Goal: Task Accomplishment & Management: Complete application form

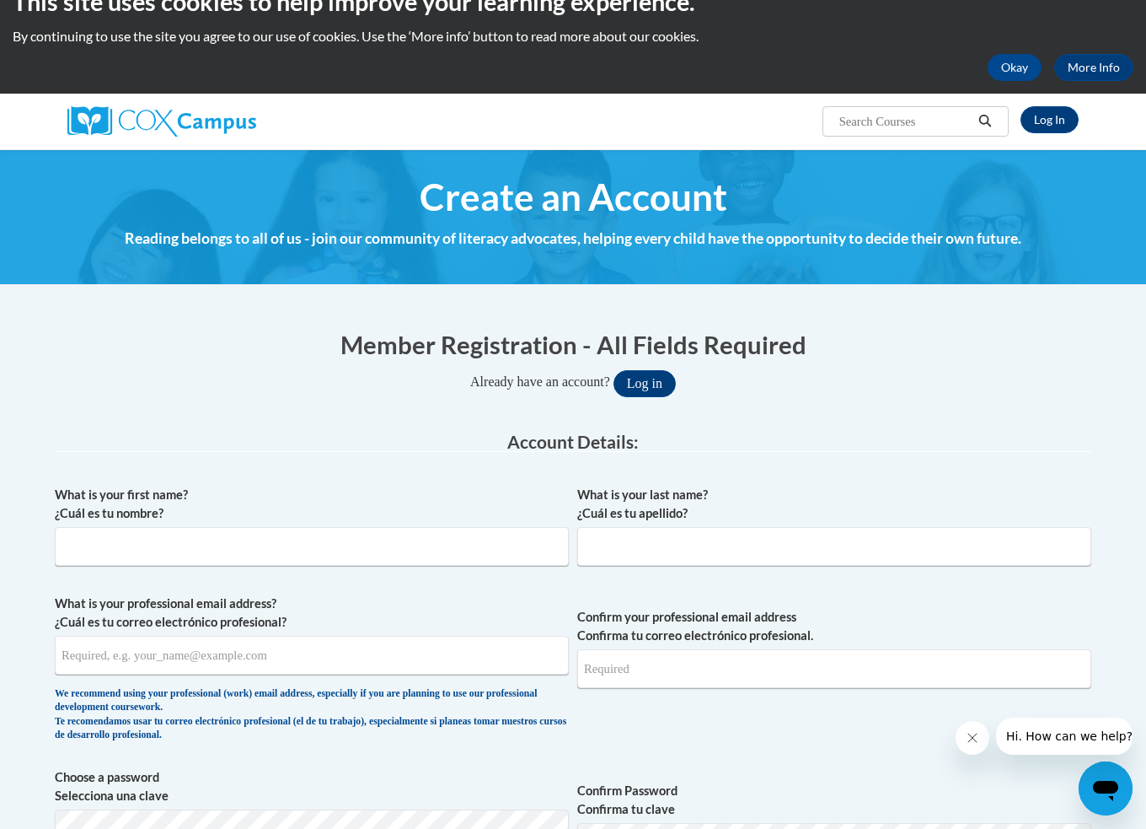
scroll to position [61, 0]
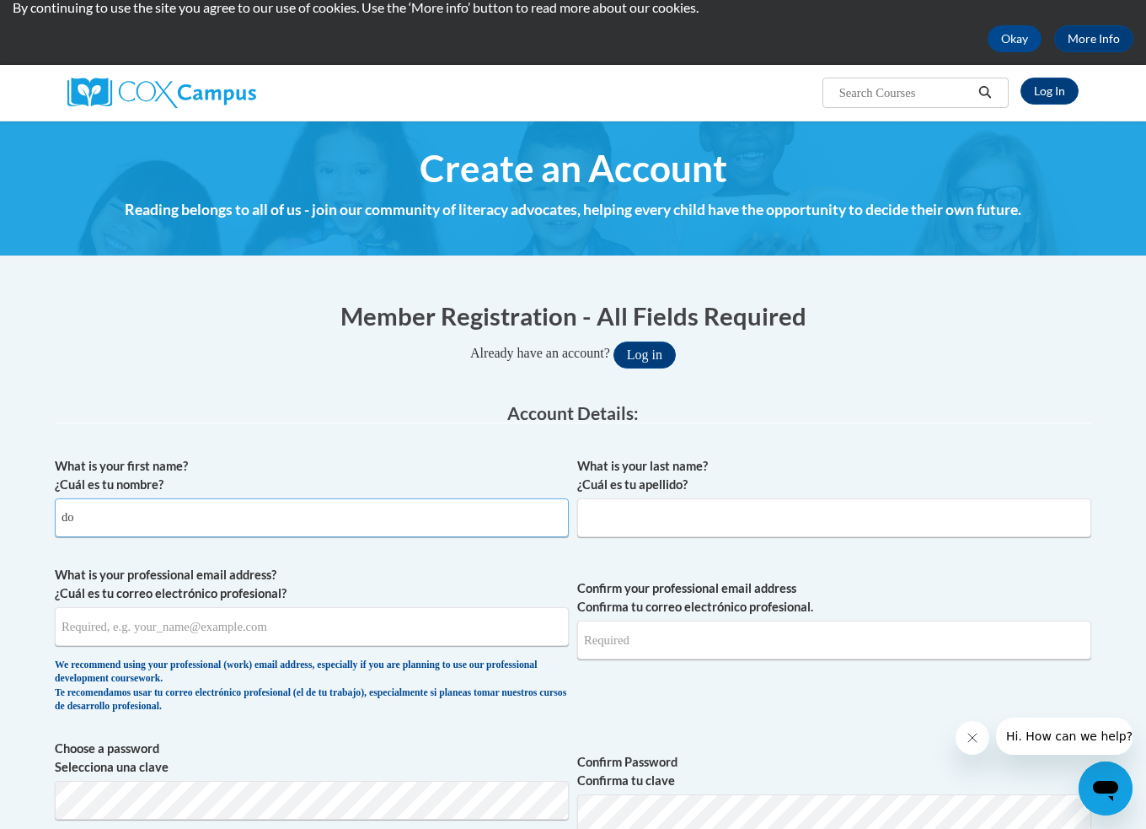
type input "d"
click at [170, 513] on input "What is your first name? ¿Cuál es tu nombre?" at bounding box center [312, 517] width 514 height 39
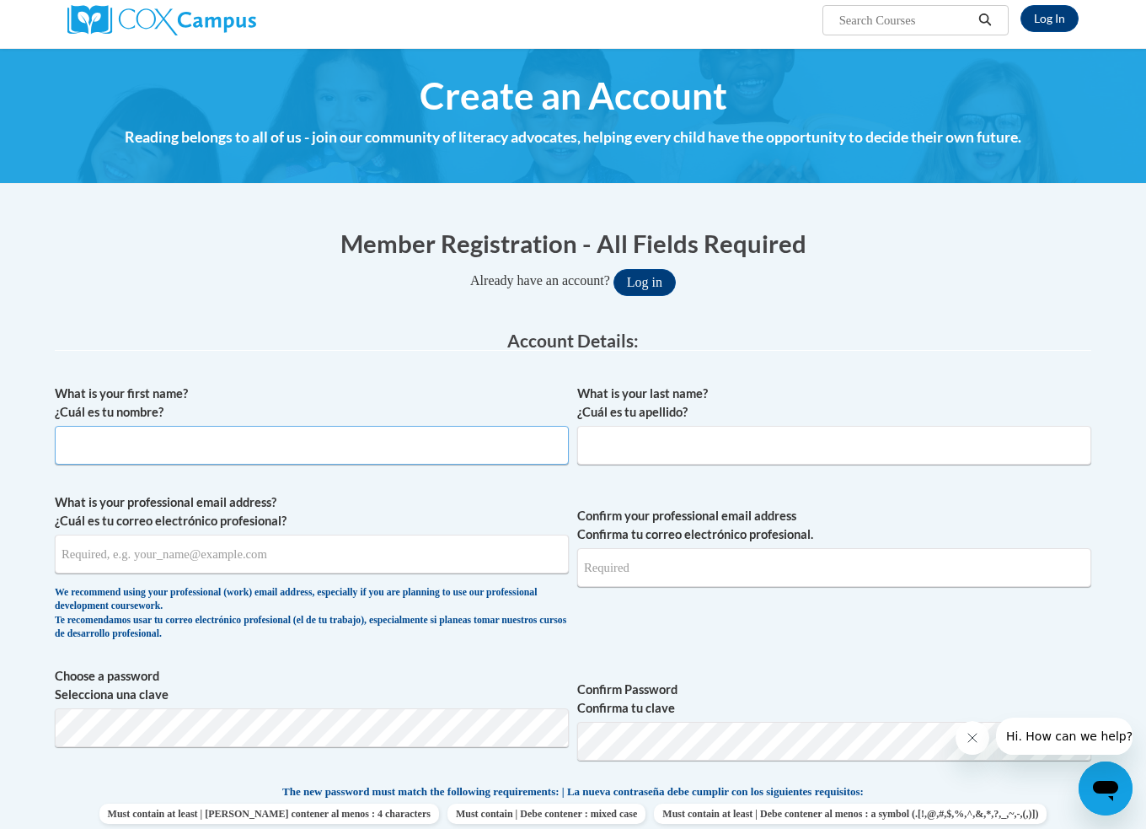
scroll to position [132, 0]
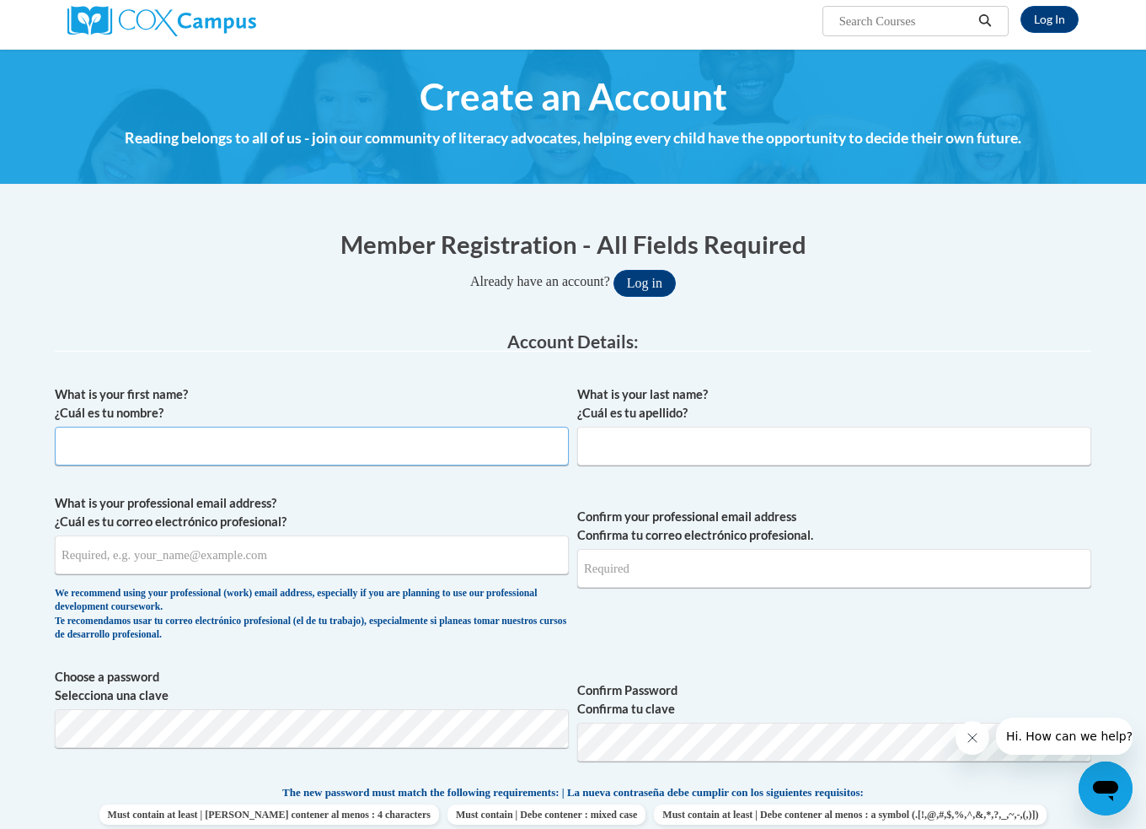
click at [223, 449] on input "What is your first name? ¿Cuál es tu nombre?" at bounding box center [312, 446] width 514 height 39
type input "Donae"
type input "Banks"
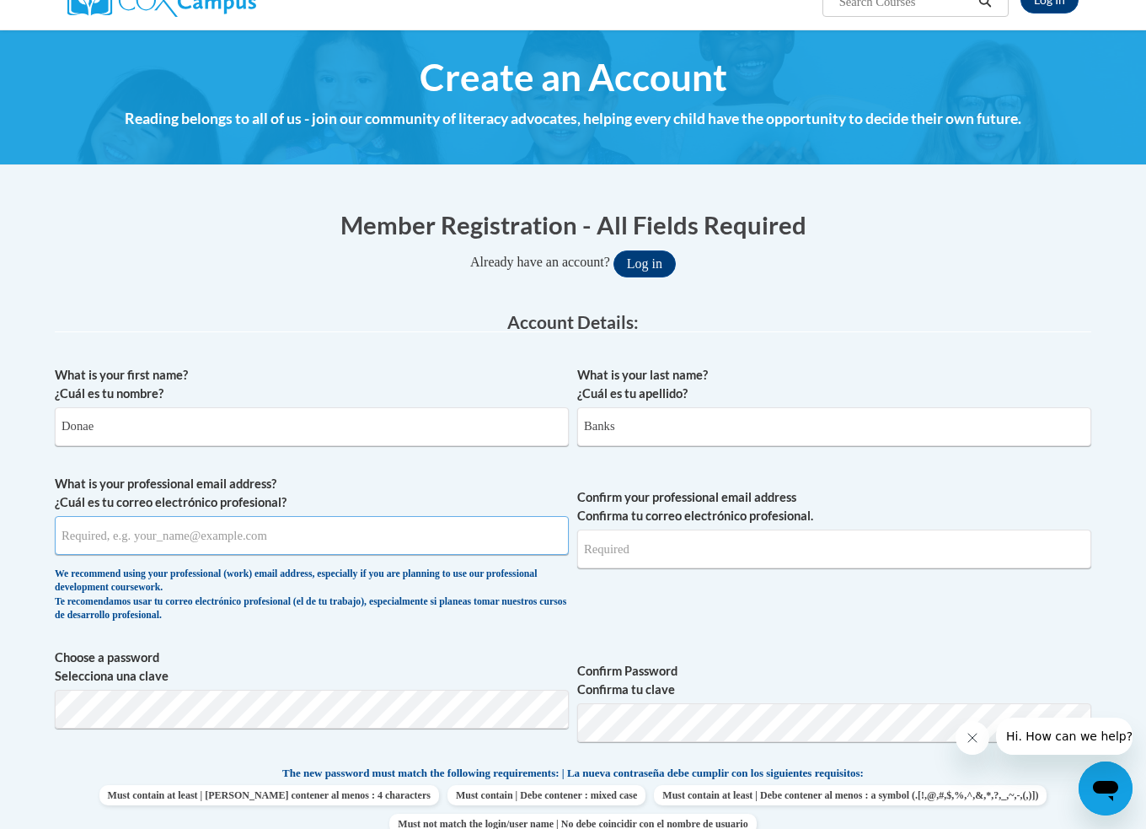
click at [189, 538] on input "What is your professional email address? ¿Cuál es tu correo electrónico profesi…" at bounding box center [312, 535] width 514 height 39
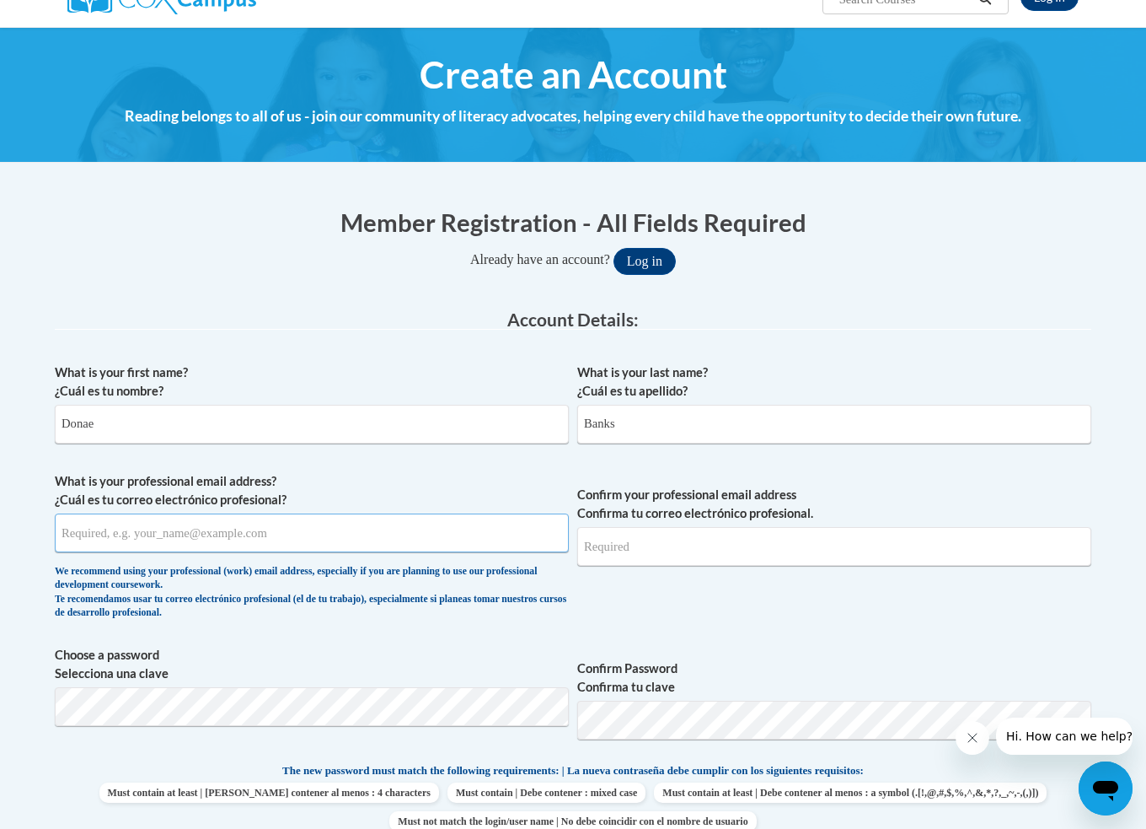
scroll to position [157, 0]
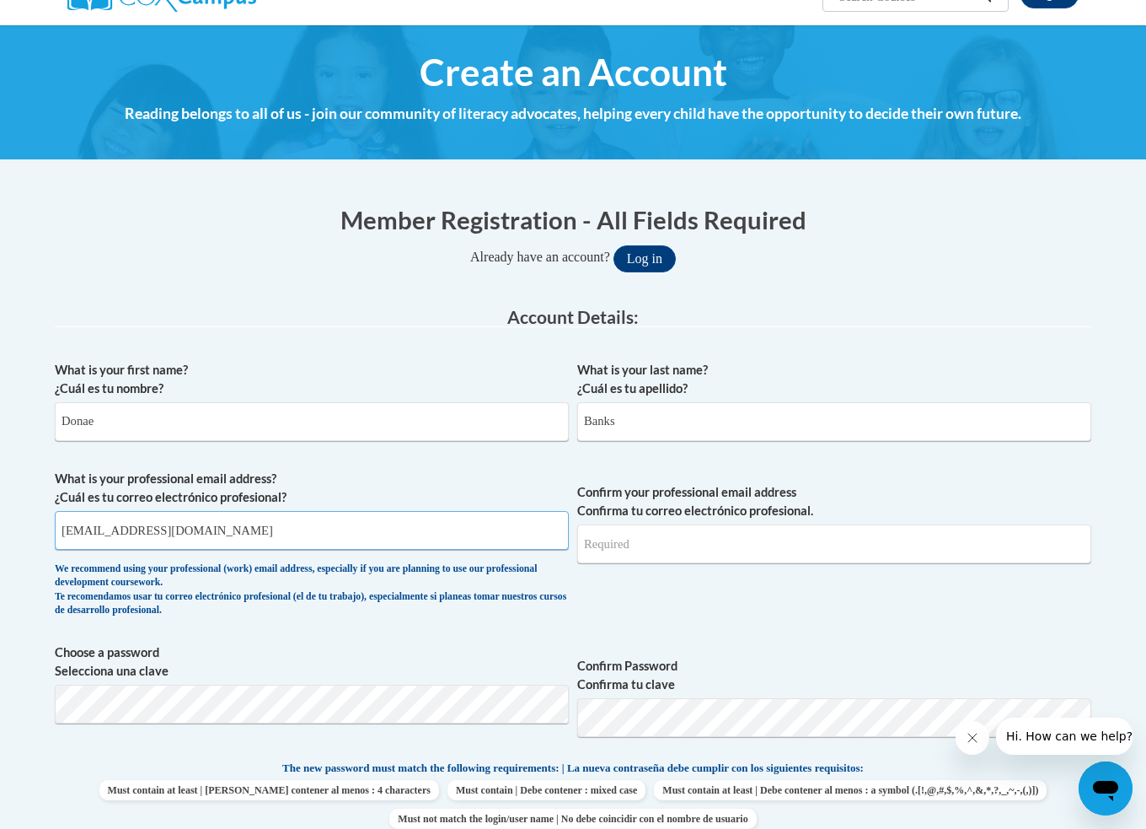
type input "[EMAIL_ADDRESS][DOMAIN_NAME]"
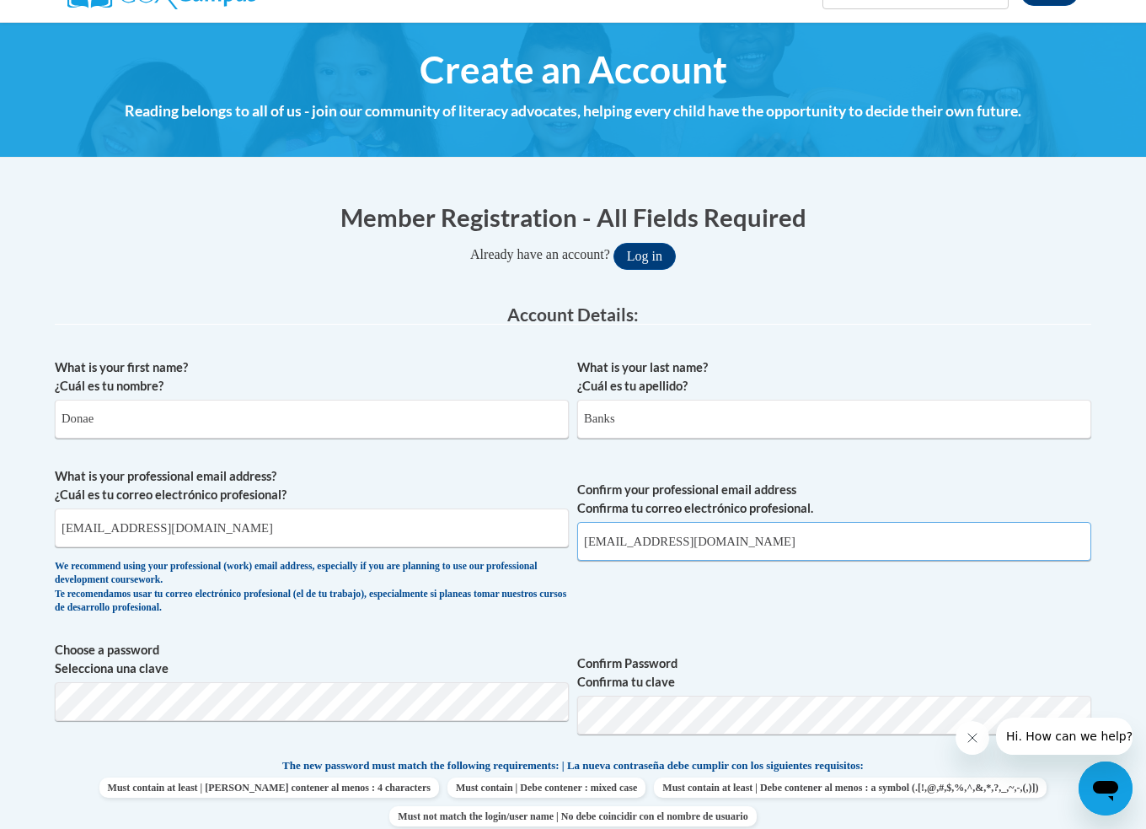
type input "[EMAIL_ADDRESS][DOMAIN_NAME]"
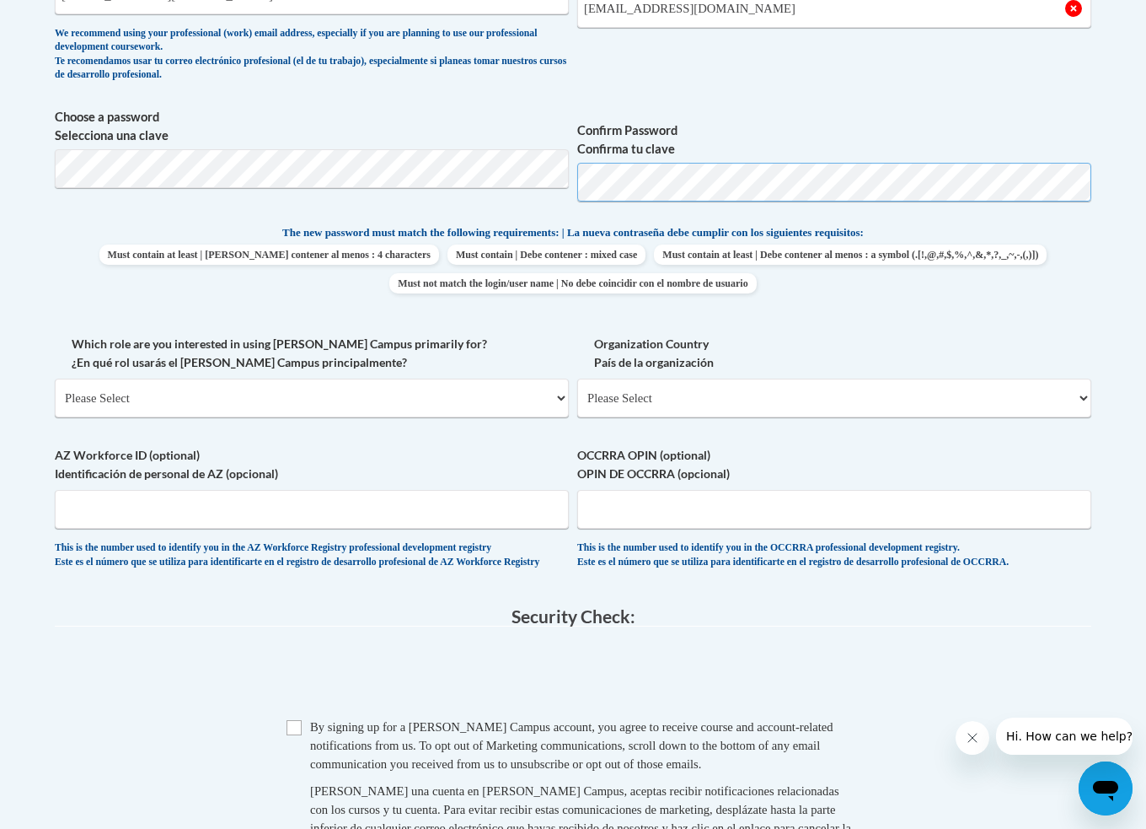
scroll to position [696, 0]
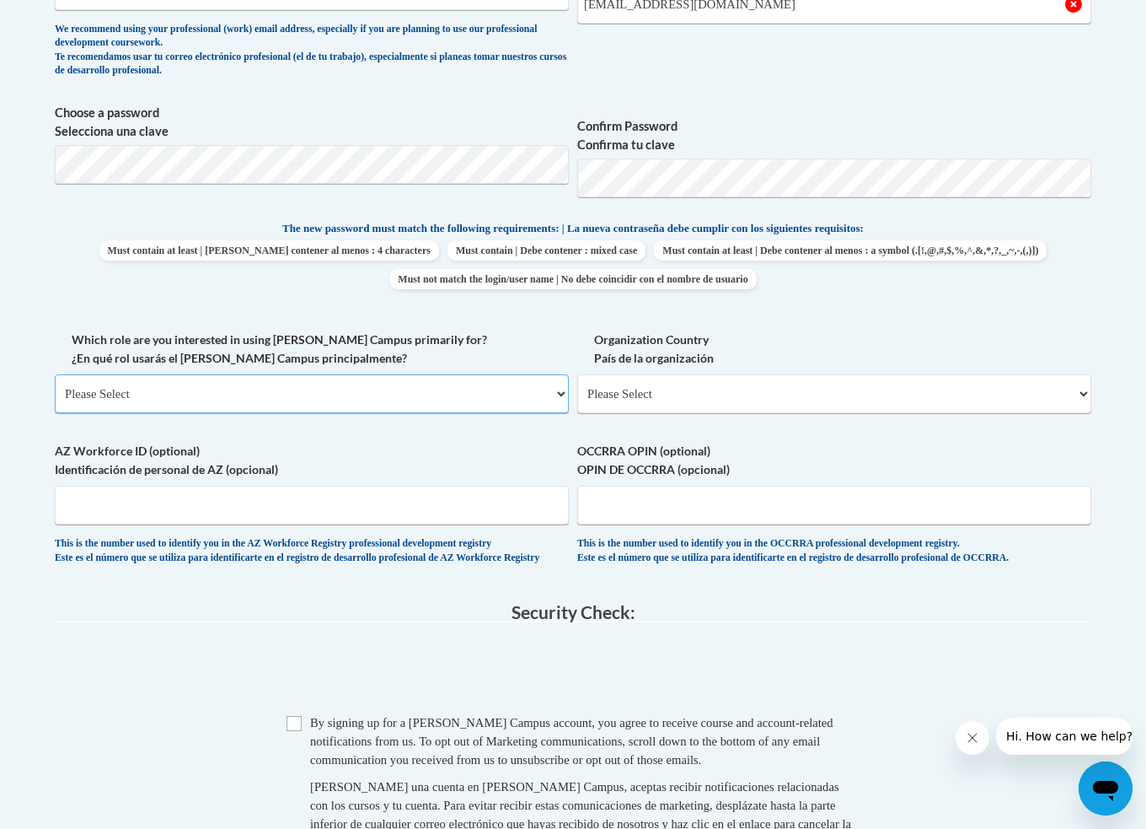
select select "fbf2d438-af2f-41f8-98f1-81c410e29de3"
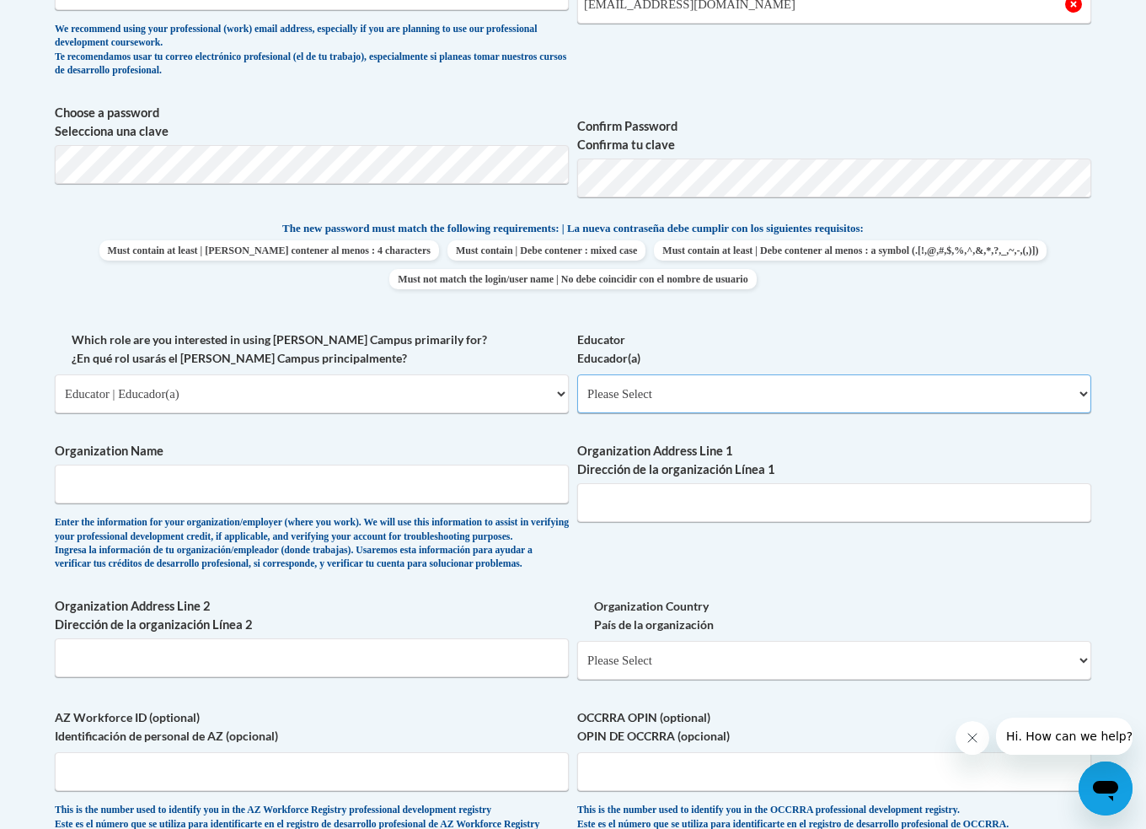
select select "5e2af403-4f2c-4e49-a02f-103e55d7b75b"
type input "Guardian Angels Learning Center Too"
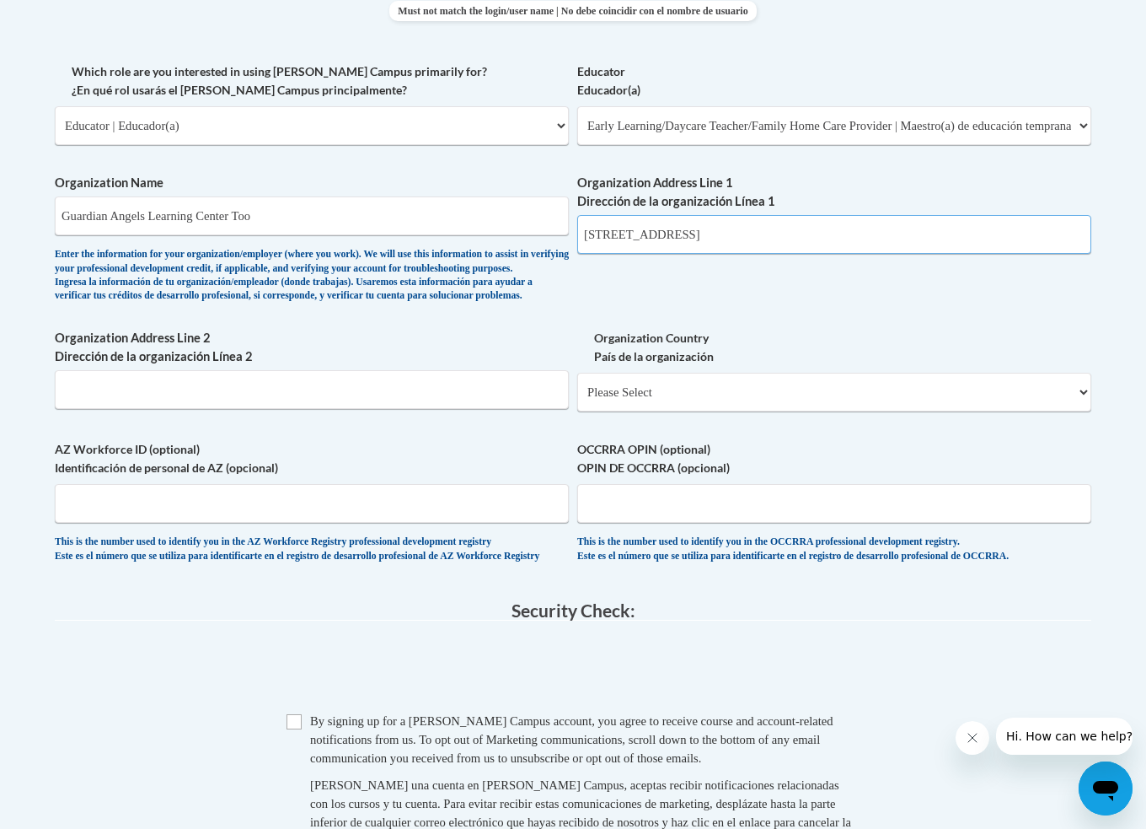
scroll to position [969, 8]
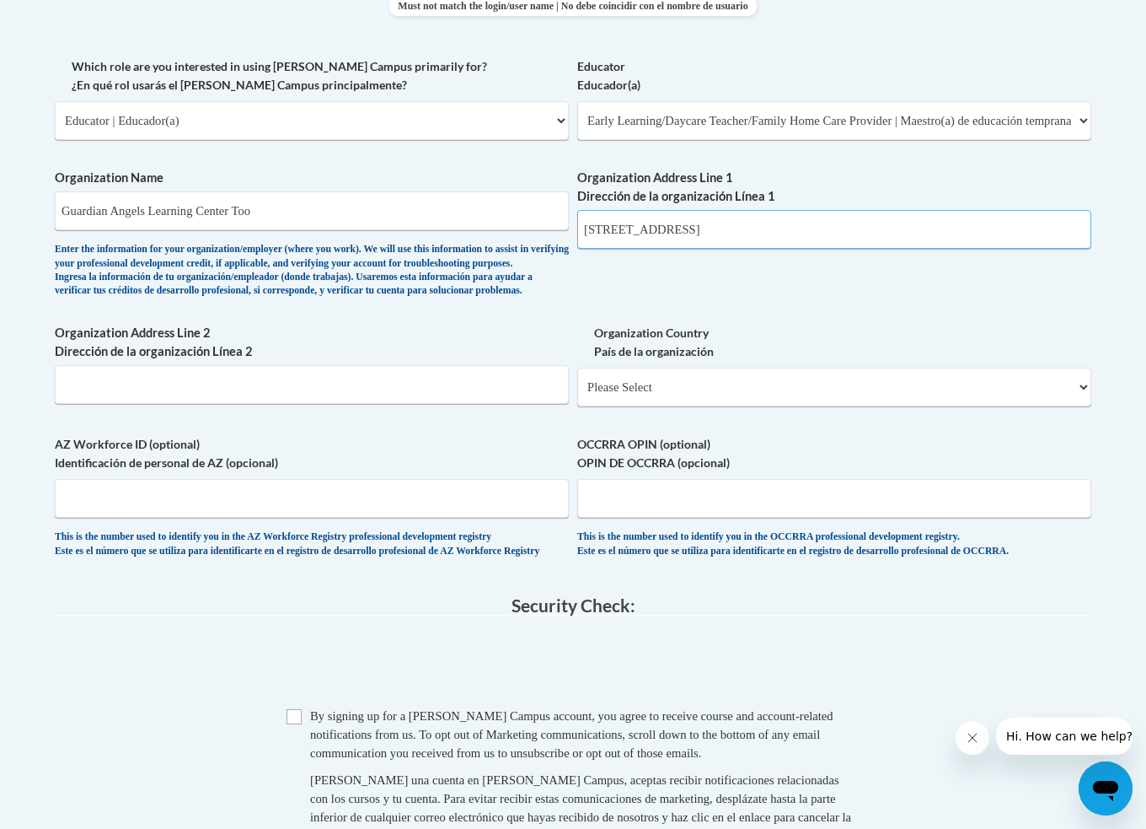
type input "[STREET_ADDRESS]"
select select "ad49bcad-a171-4b2e-b99c-48b446064914"
select select
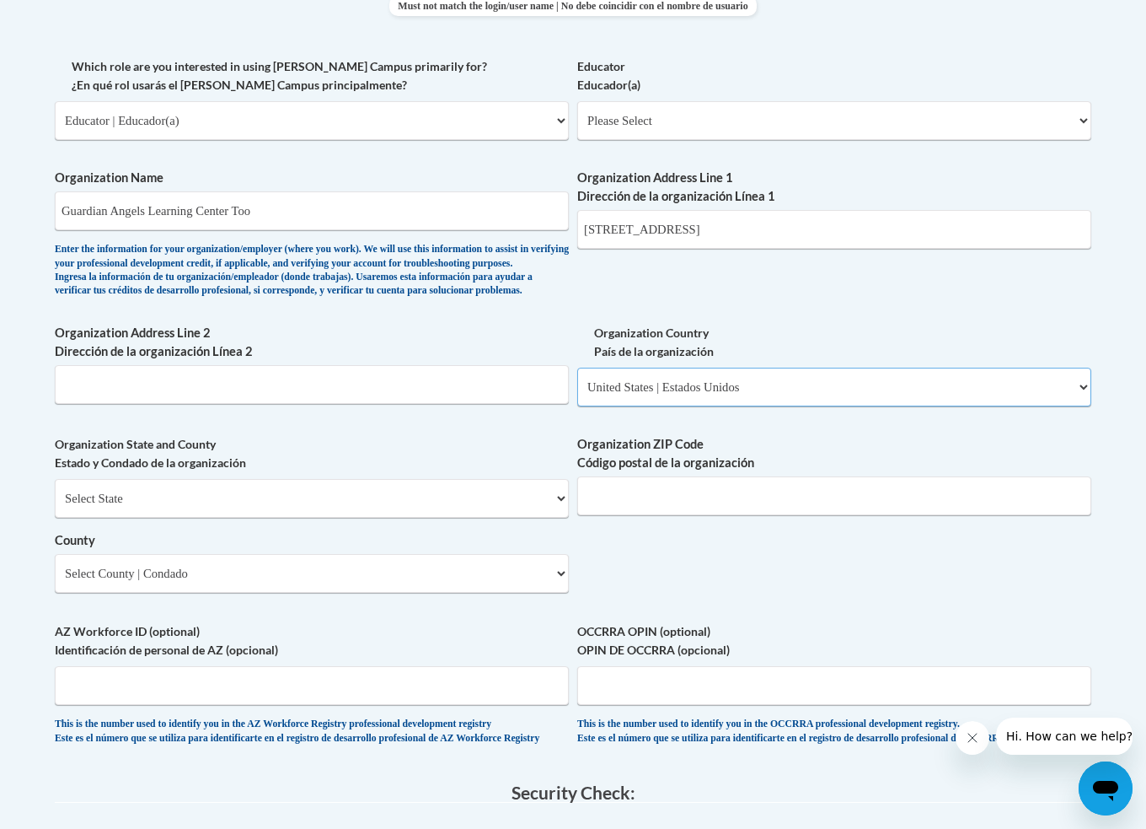
scroll to position [969, 0]
select select "[US_STATE]"
click at [228, 573] on select "County" at bounding box center [312, 573] width 514 height 39
select select "Cuyahoga"
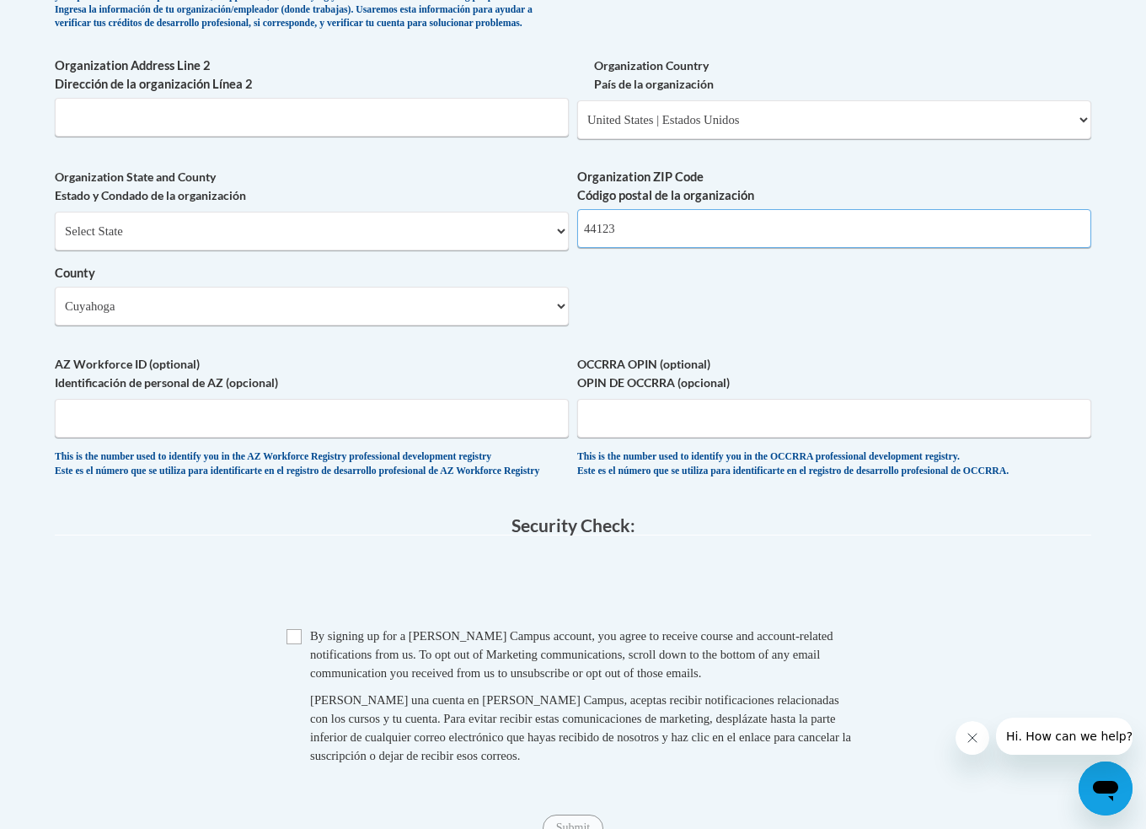
scroll to position [1232, 0]
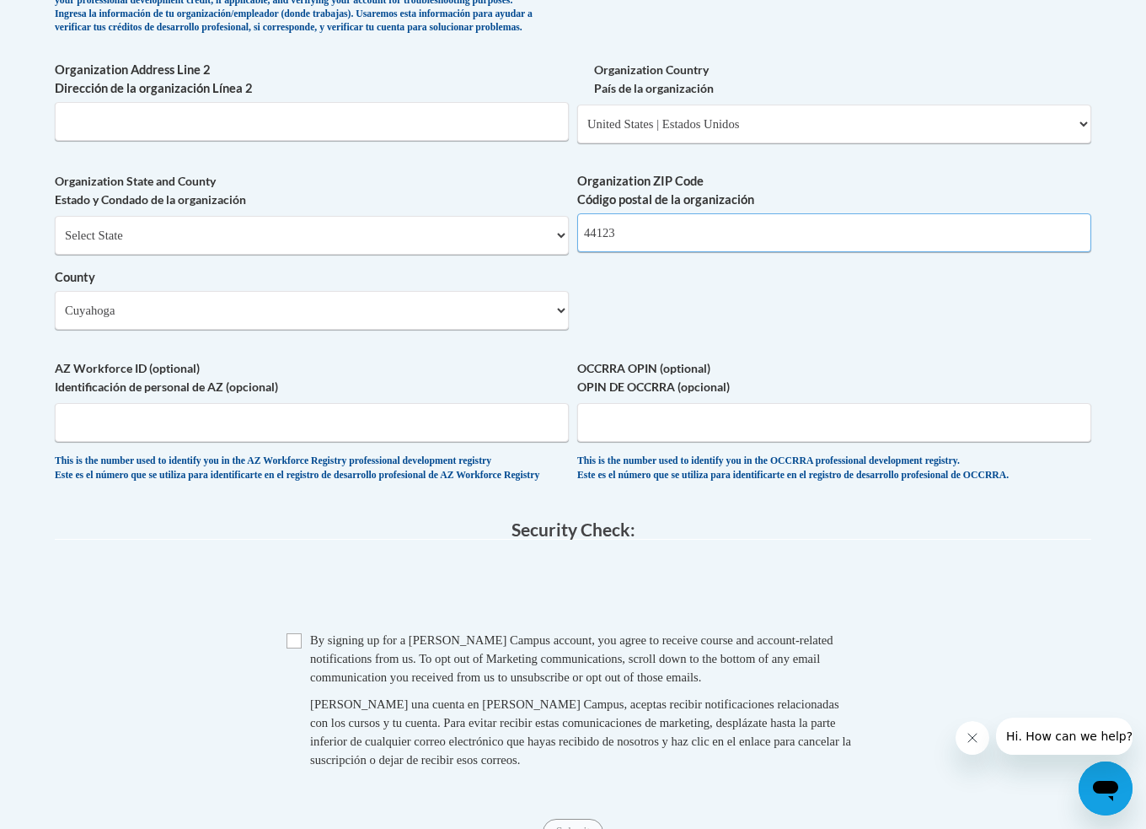
type input "44123"
click at [306, 415] on input "AZ Workforce ID (optional) Identificación de personal de AZ (opcional)" at bounding box center [312, 422] width 514 height 39
type input "11293526"
drag, startPoint x: 877, startPoint y: 544, endPoint x: 856, endPoint y: 549, distance: 21.7
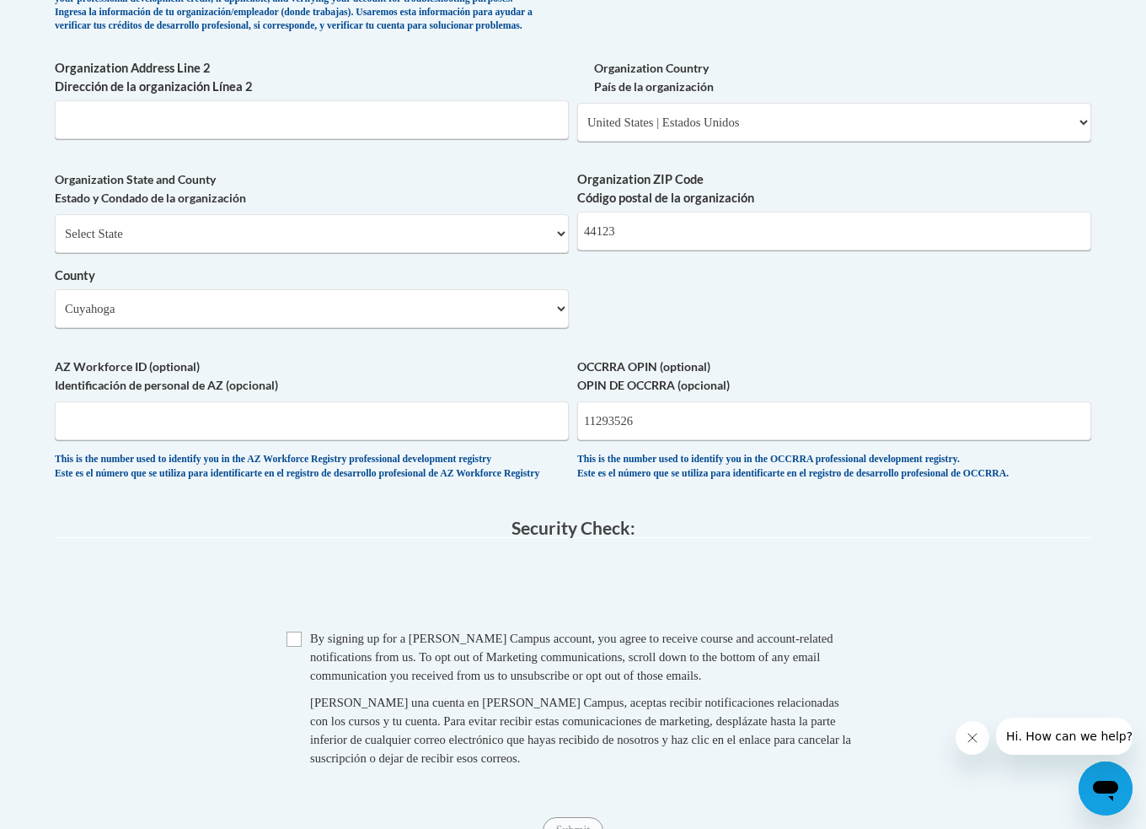
click at [876, 538] on legend "Security Check:" at bounding box center [573, 527] width 1037 height 19
drag, startPoint x: 293, startPoint y: 660, endPoint x: 338, endPoint y: 651, distance: 45.6
click at [293, 646] on input "Checkbox" at bounding box center [294, 638] width 15 height 15
checkbox input "true"
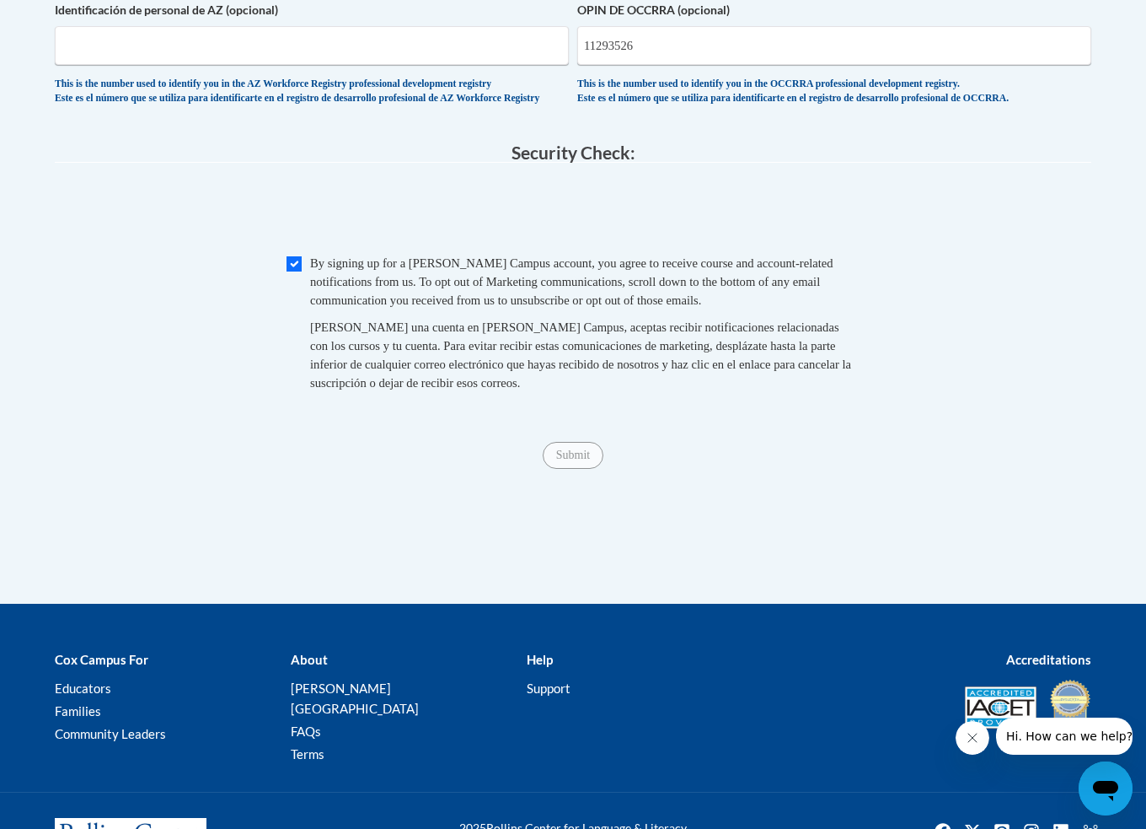
scroll to position [1613, 0]
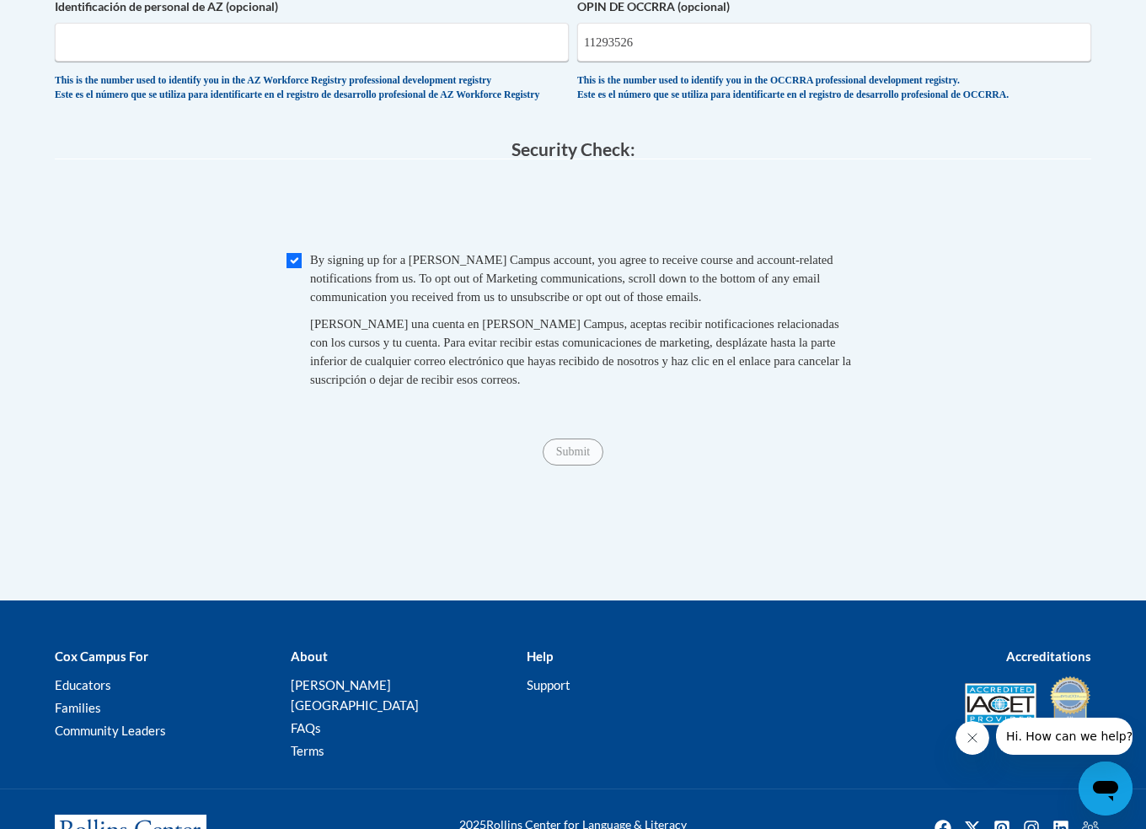
drag, startPoint x: 579, startPoint y: 455, endPoint x: 577, endPoint y: 471, distance: 16.1
click at [579, 456] on div "Submit Submit" at bounding box center [573, 451] width 1037 height 27
click at [577, 465] on div "Submit Submit" at bounding box center [573, 451] width 1037 height 27
click at [570, 457] on span "Submit" at bounding box center [573, 449] width 61 height 13
click at [571, 457] on span "Submit" at bounding box center [573, 449] width 61 height 13
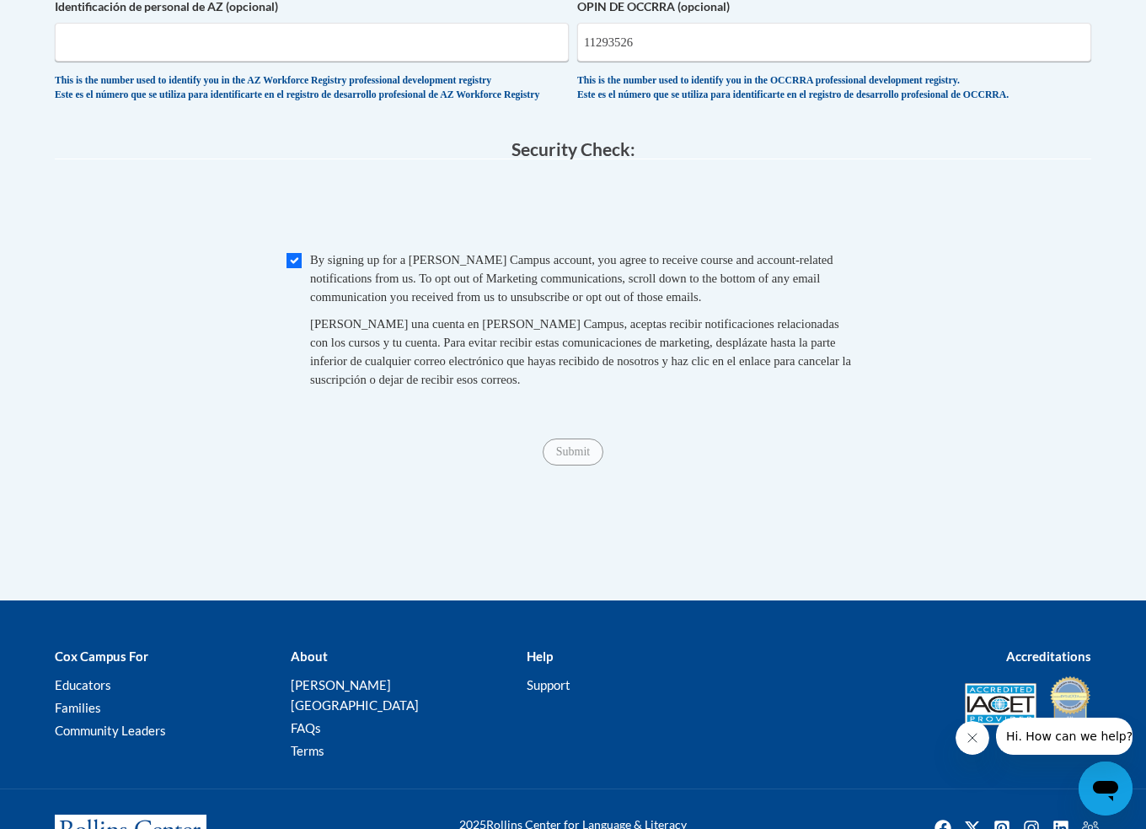
click at [571, 457] on span "Submit" at bounding box center [573, 449] width 61 height 13
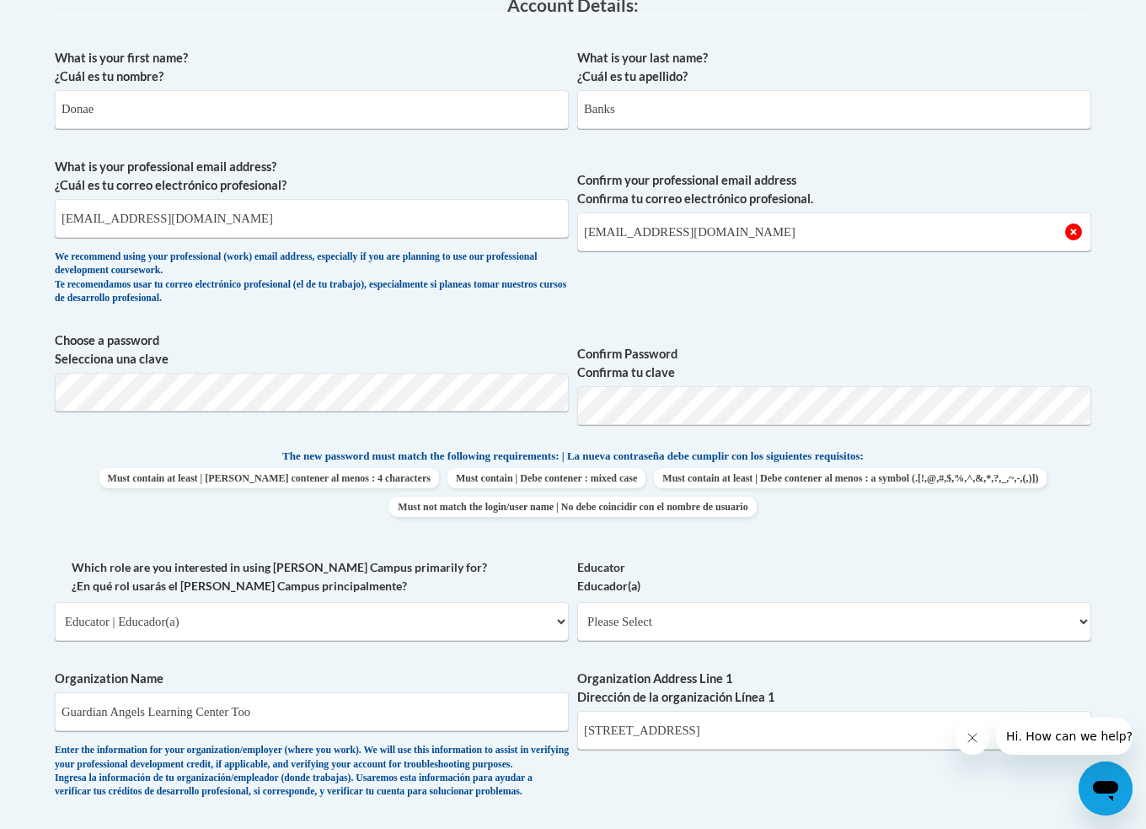
scroll to position [465, 0]
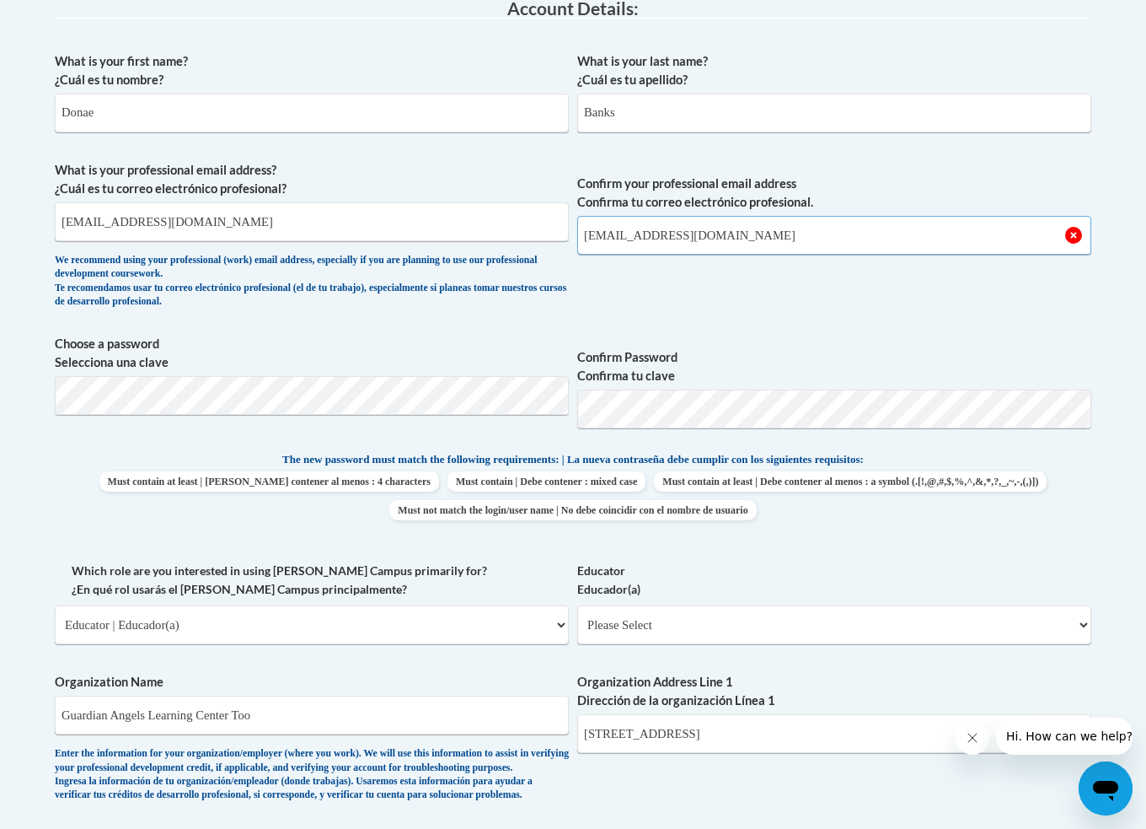
click at [872, 234] on input "[EMAIL_ADDRESS][DOMAIN_NAME]" at bounding box center [834, 235] width 514 height 39
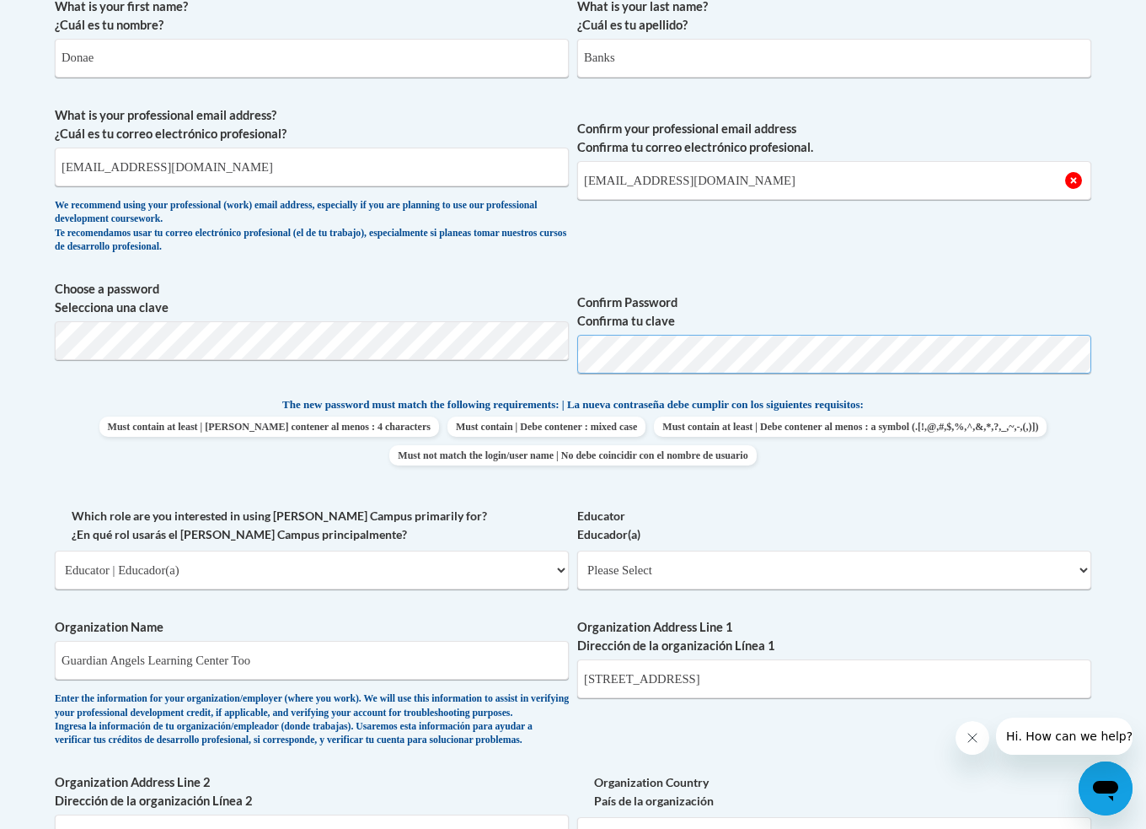
scroll to position [521, 0]
click at [224, 166] on input "[EMAIL_ADDRESS][DOMAIN_NAME]" at bounding box center [312, 166] width 514 height 39
type input "n"
type input "m"
type input "[EMAIL_ADDRESS][DOMAIN_NAME]"
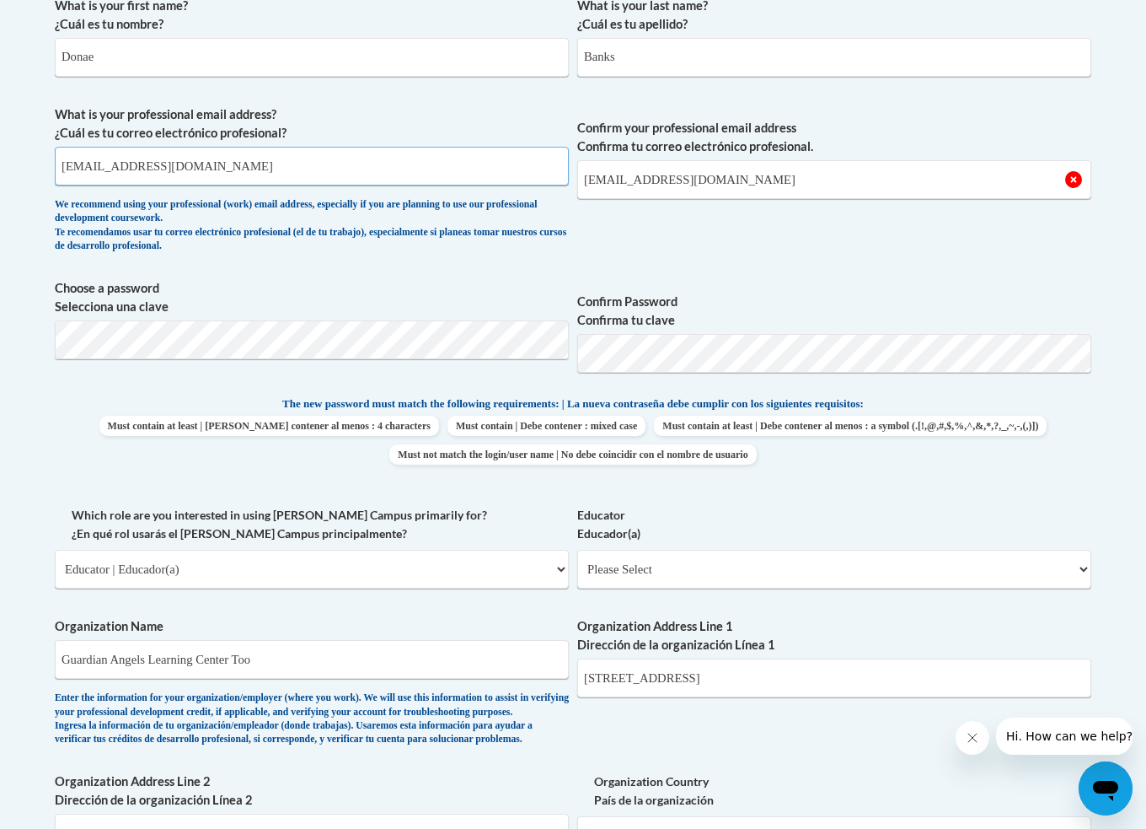
scroll to position [522, 0]
click at [439, 380] on span "Choose a password Selecciona una clave" at bounding box center [312, 331] width 514 height 107
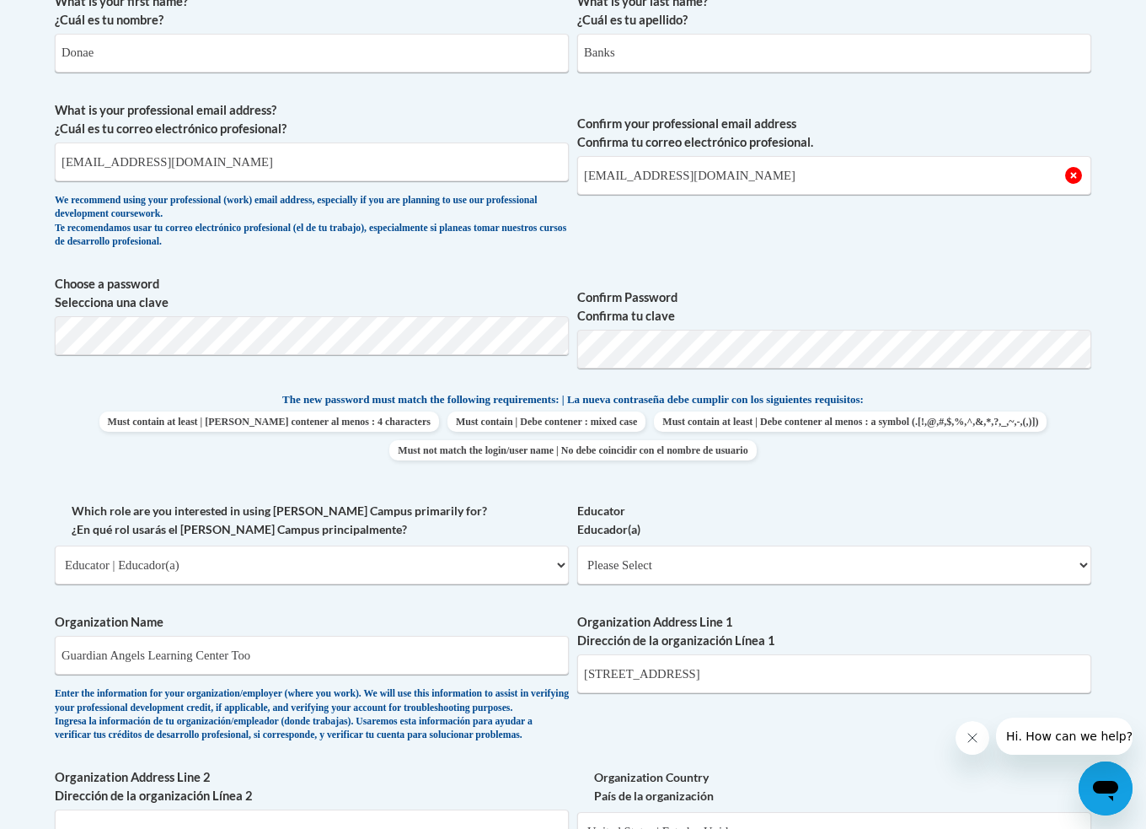
click at [230, 352] on span "Choose a password Selecciona una clave" at bounding box center [312, 328] width 514 height 107
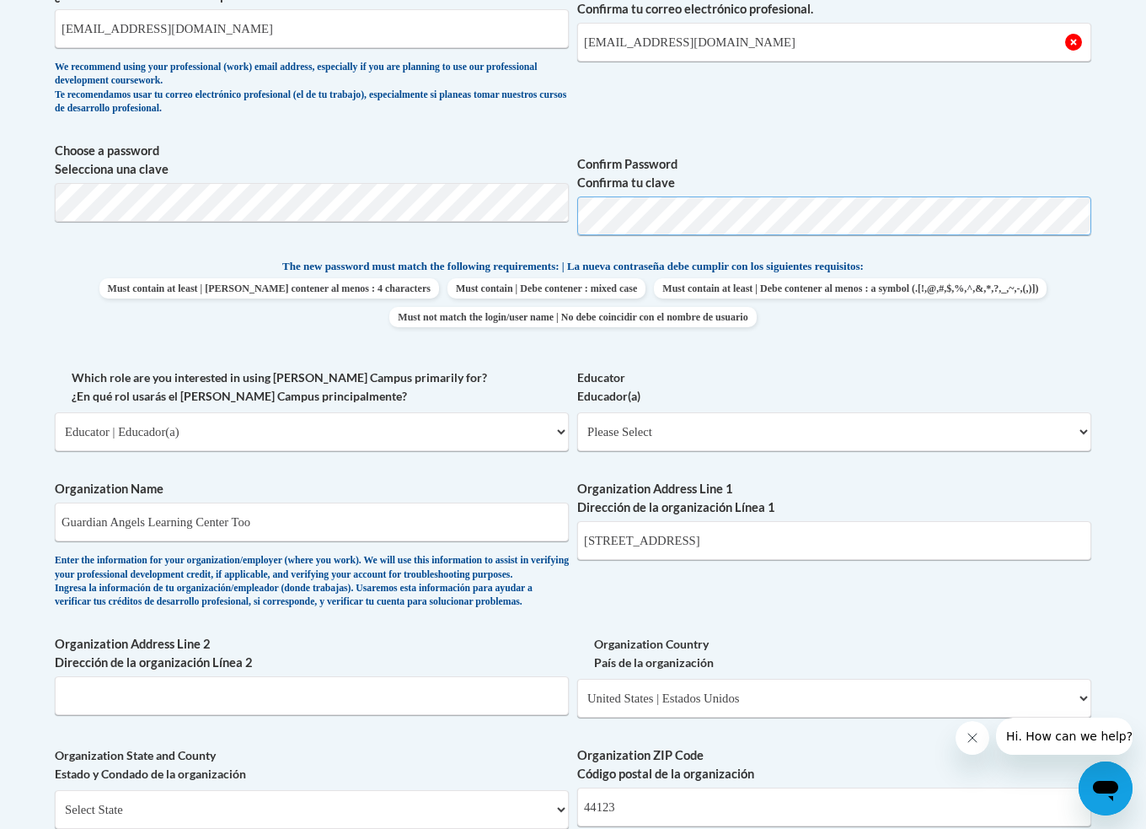
scroll to position [663, 0]
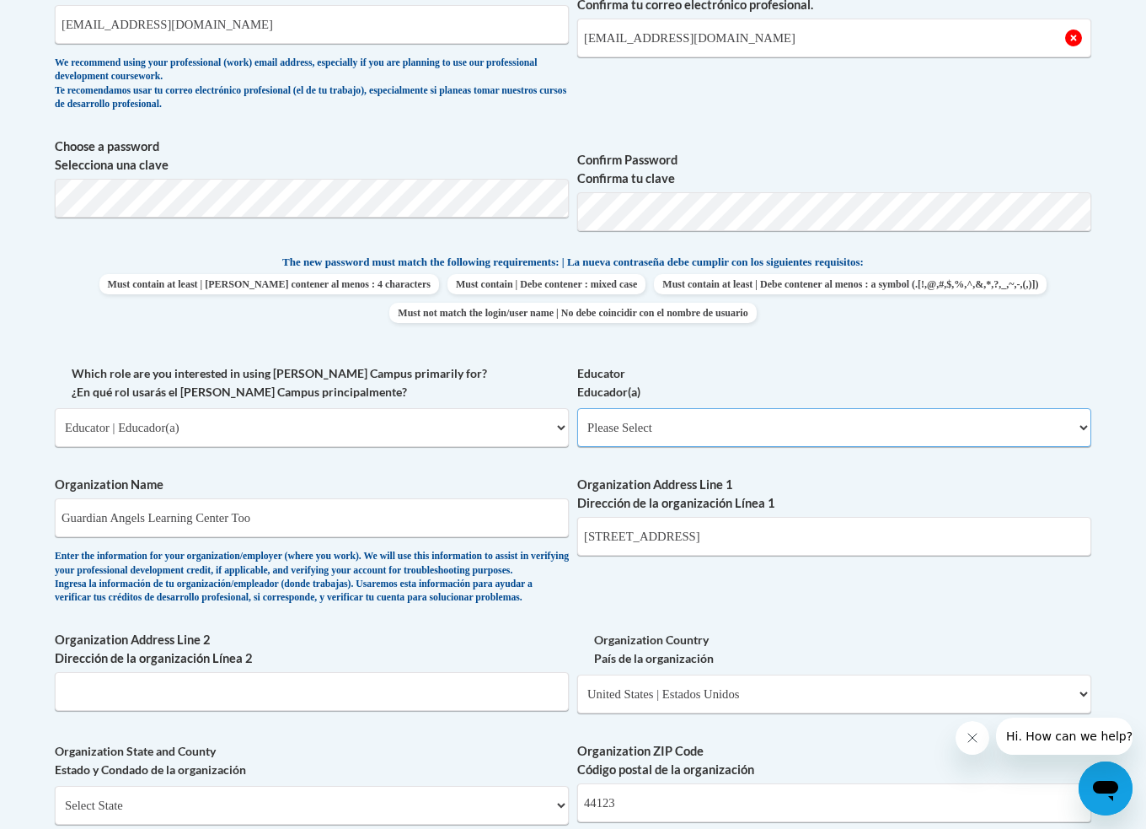
select select "5e2af403-4f2c-4e49-a02f-103e55d7b75b"
select select "null"
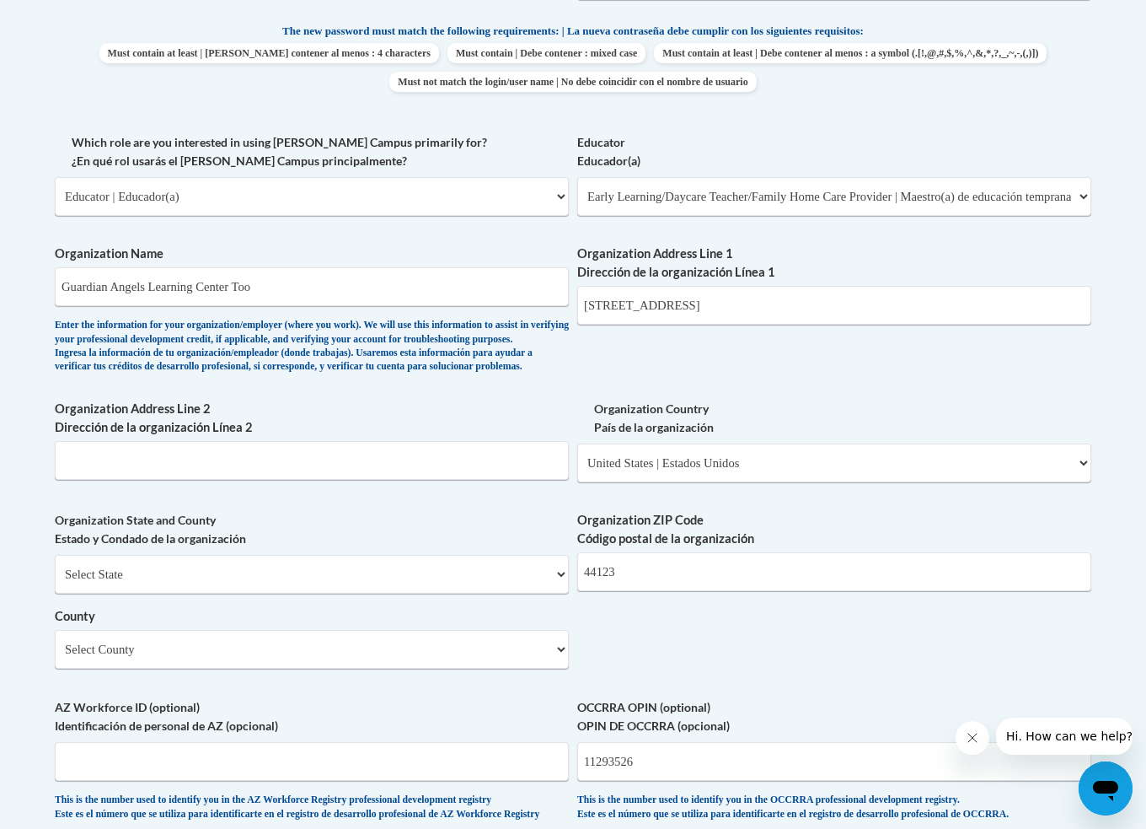
scroll to position [897, 0]
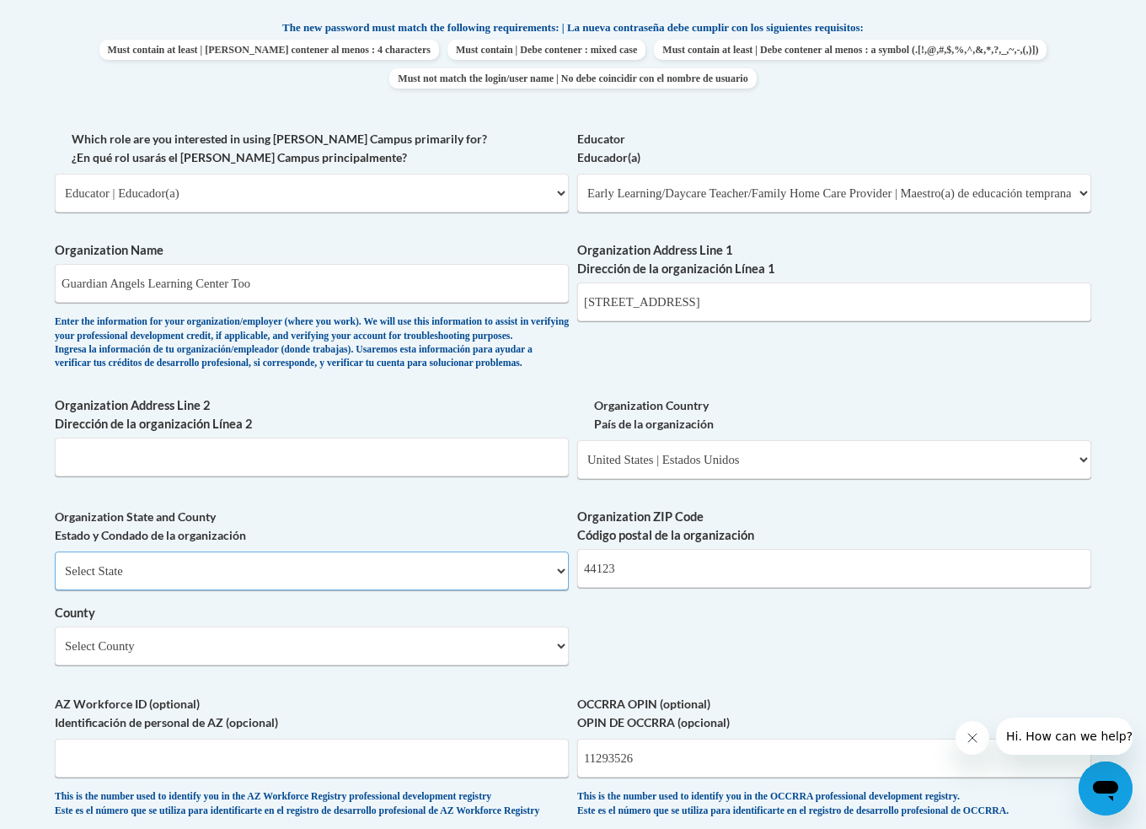
select select "[US_STATE]"
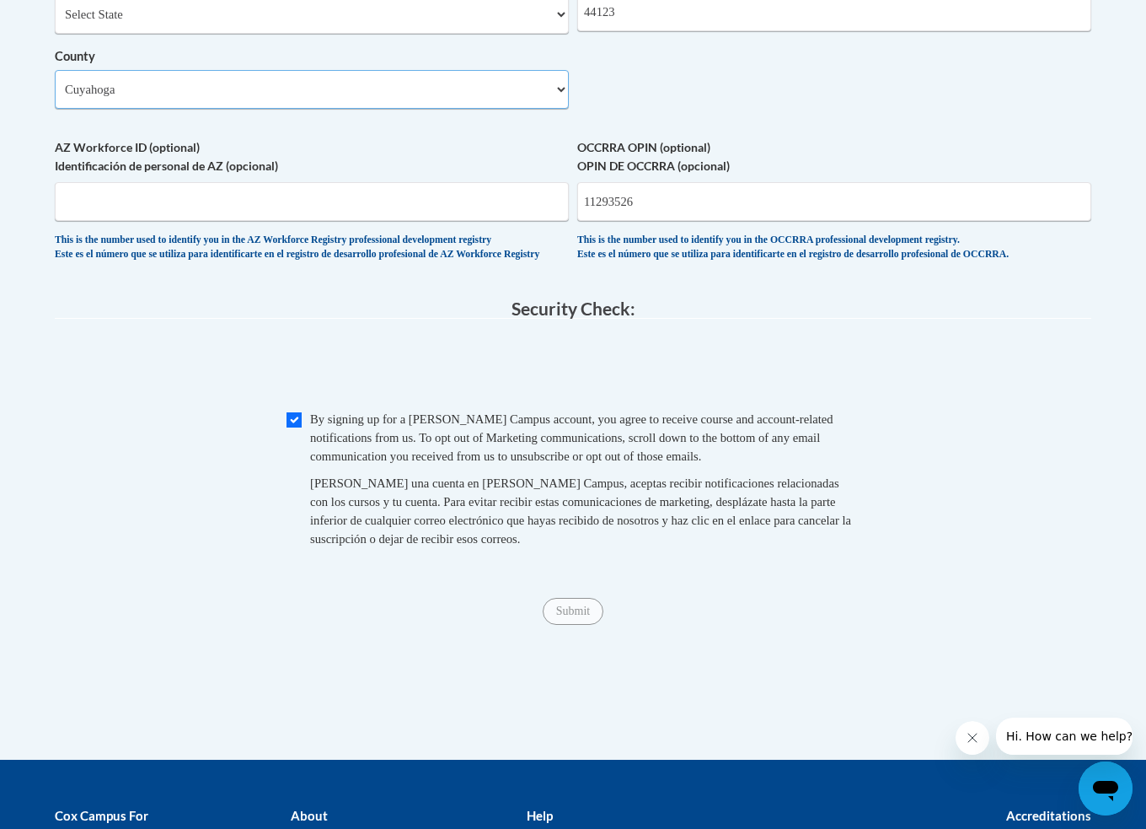
scroll to position [1465, 0]
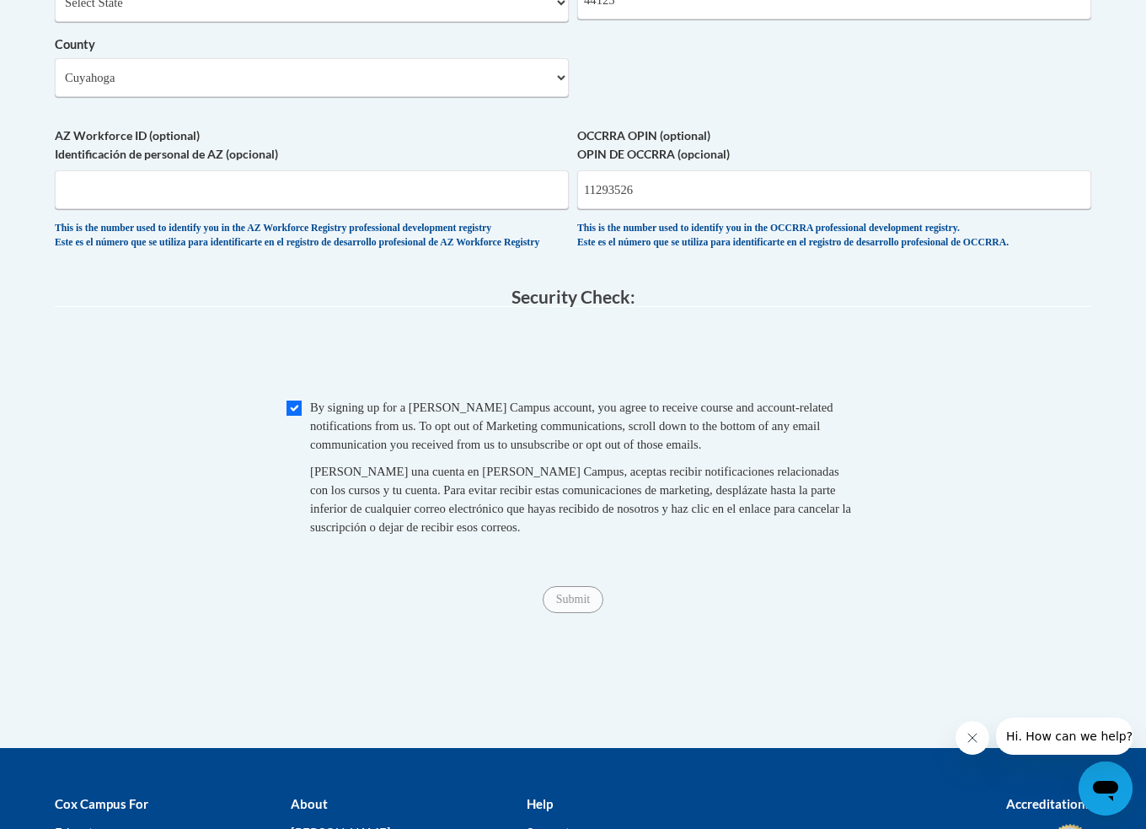
drag, startPoint x: 560, startPoint y: 606, endPoint x: 561, endPoint y: 616, distance: 10.3
click at [560, 604] on span "Submit" at bounding box center [573, 597] width 61 height 13
click at [563, 604] on span "Submit" at bounding box center [573, 597] width 61 height 13
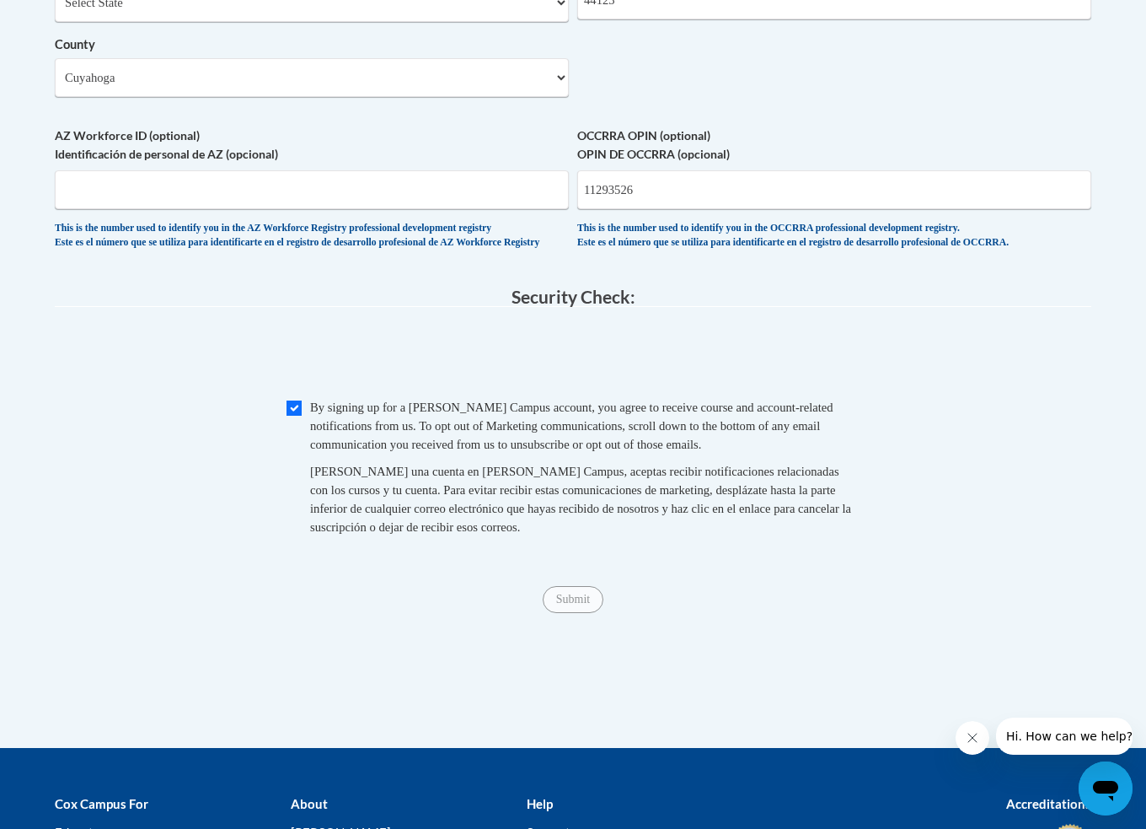
click at [563, 604] on span "Submit" at bounding box center [573, 597] width 61 height 13
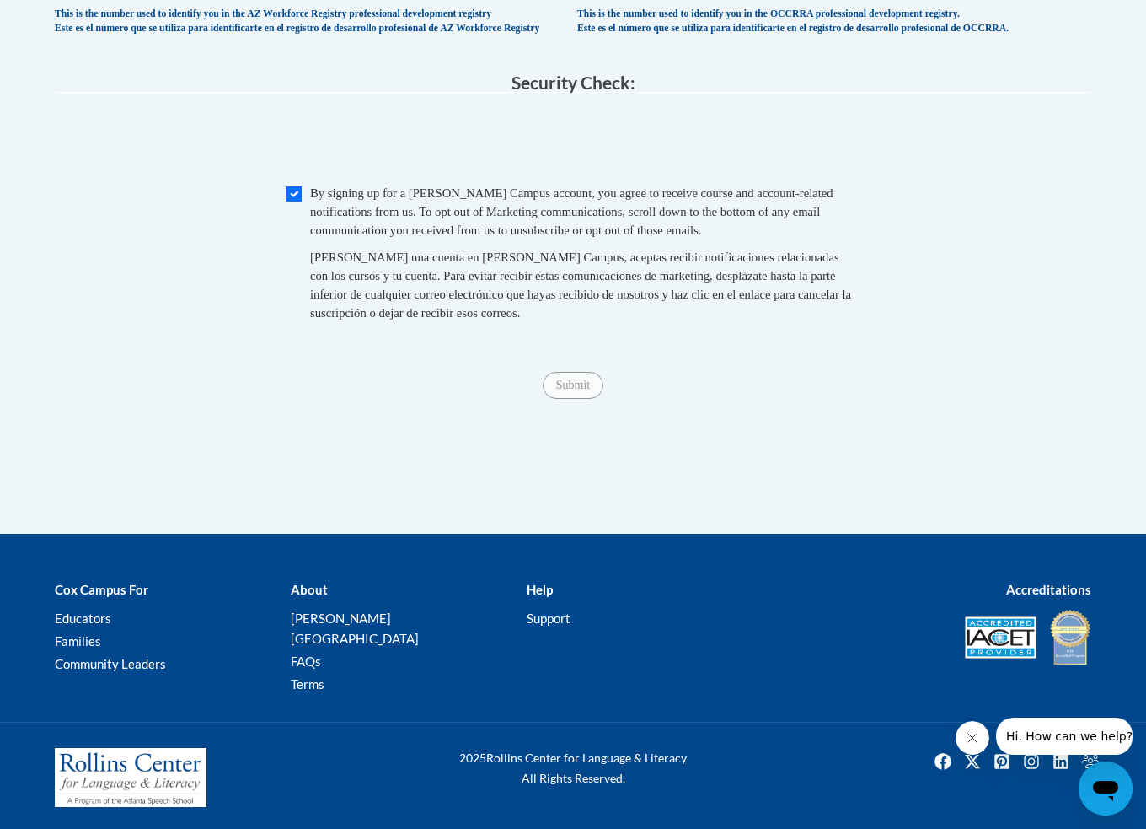
scroll to position [1678, 0]
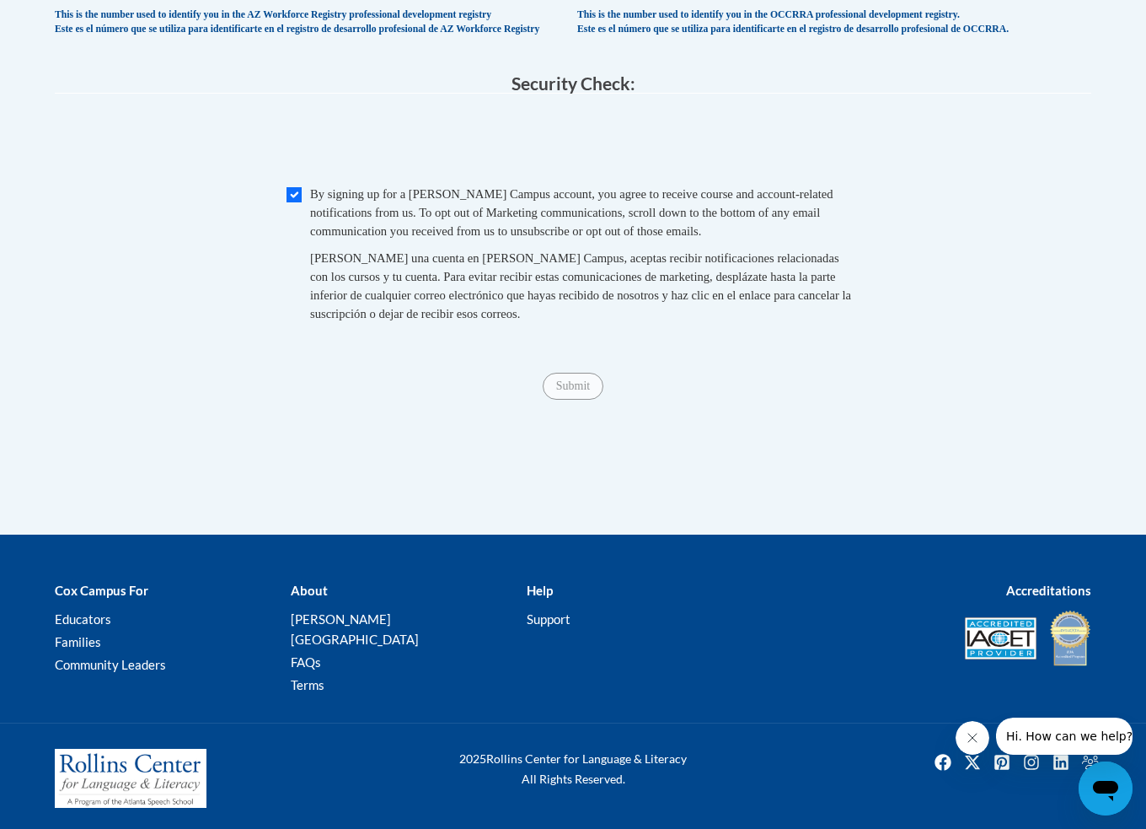
click at [479, 575] on div "[PERSON_NAME] Campus For Educators Families Community Leaders About [PERSON_NAM…" at bounding box center [573, 639] width 1146 height 168
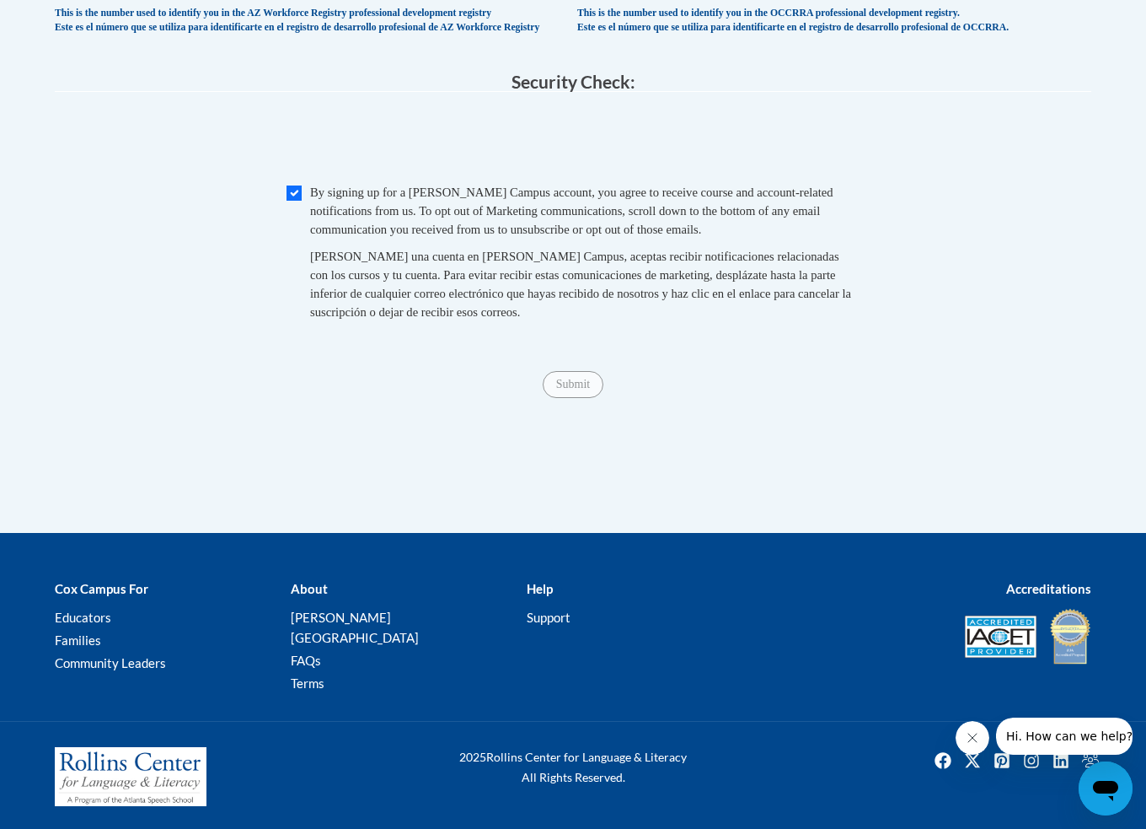
scroll to position [1678, 2]
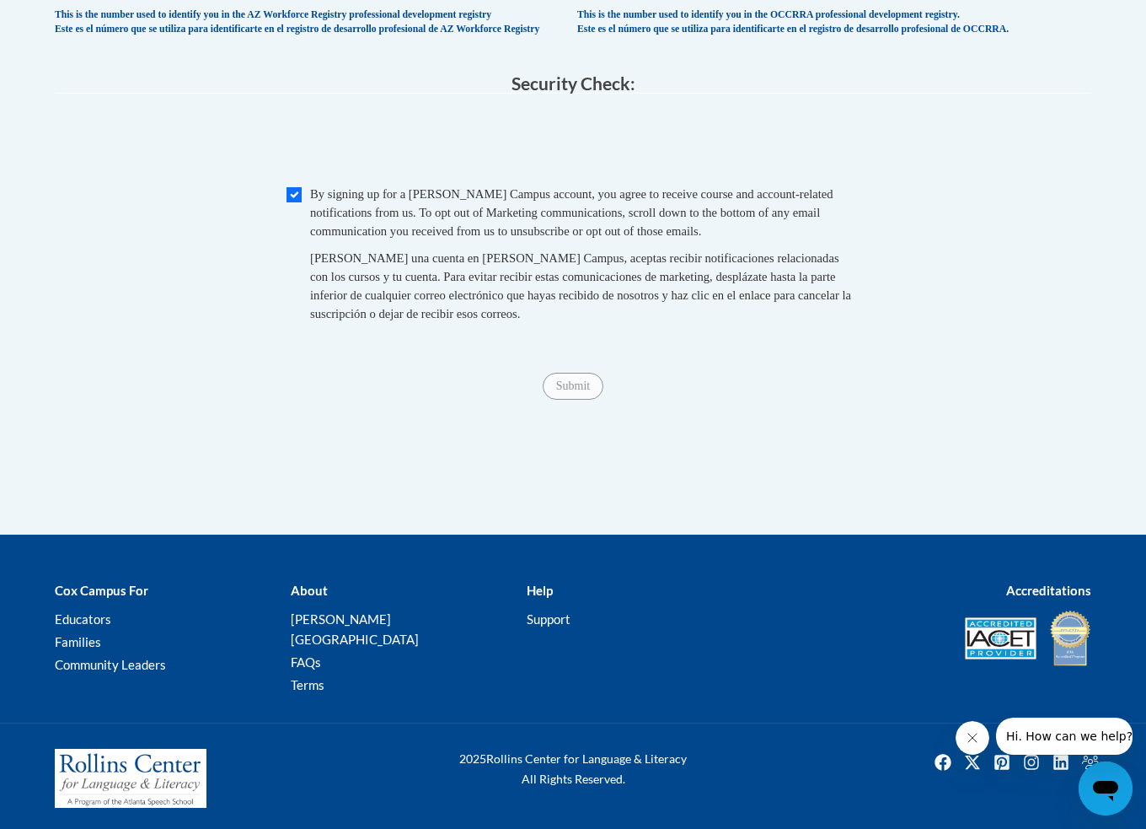
click at [577, 391] on span "Submit" at bounding box center [573, 384] width 61 height 13
click at [579, 391] on span "Submit" at bounding box center [573, 384] width 61 height 13
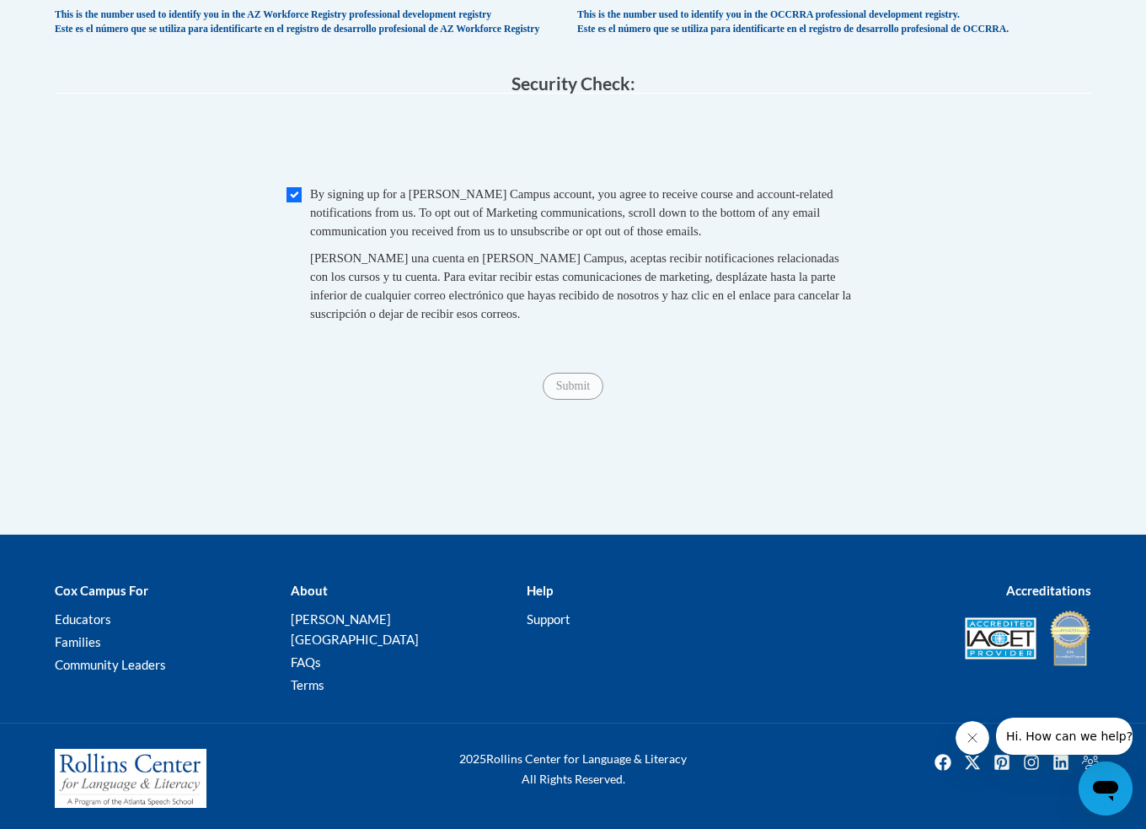
click at [579, 391] on span "Submit" at bounding box center [573, 384] width 61 height 13
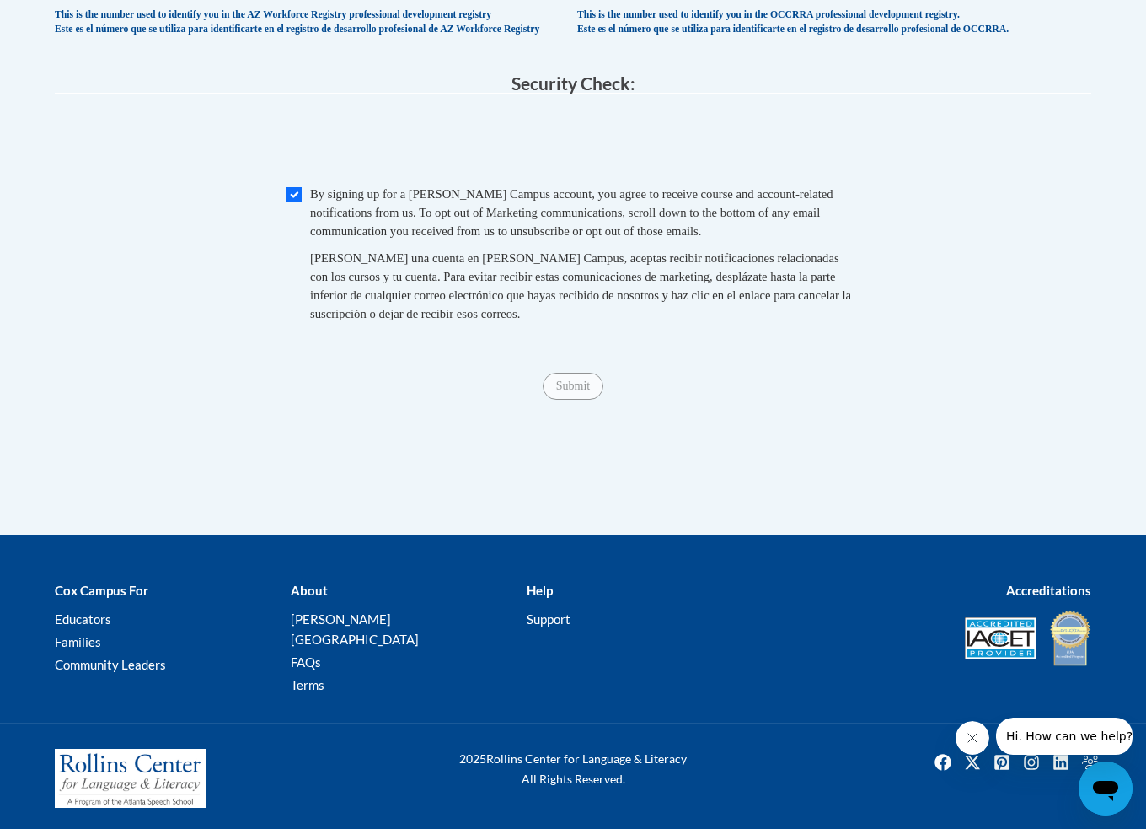
click at [579, 391] on span "Submit" at bounding box center [573, 384] width 61 height 13
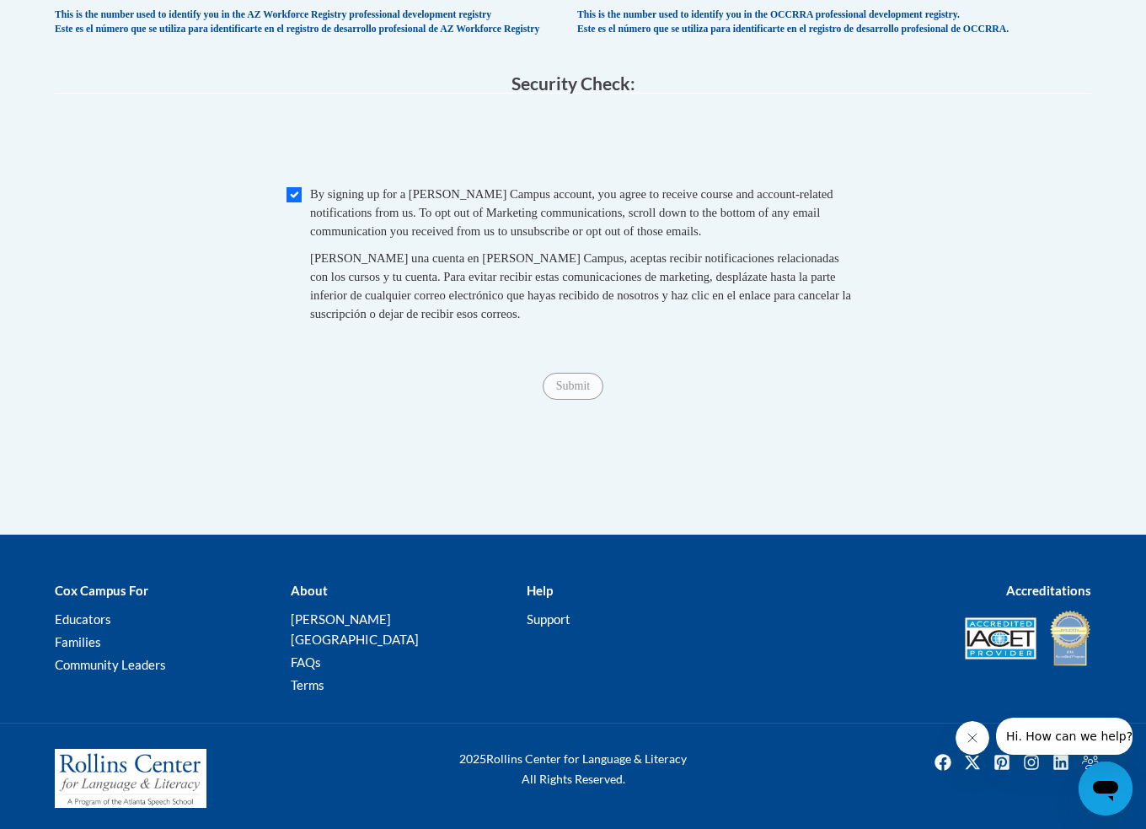
click at [579, 391] on span "Submit" at bounding box center [573, 384] width 61 height 13
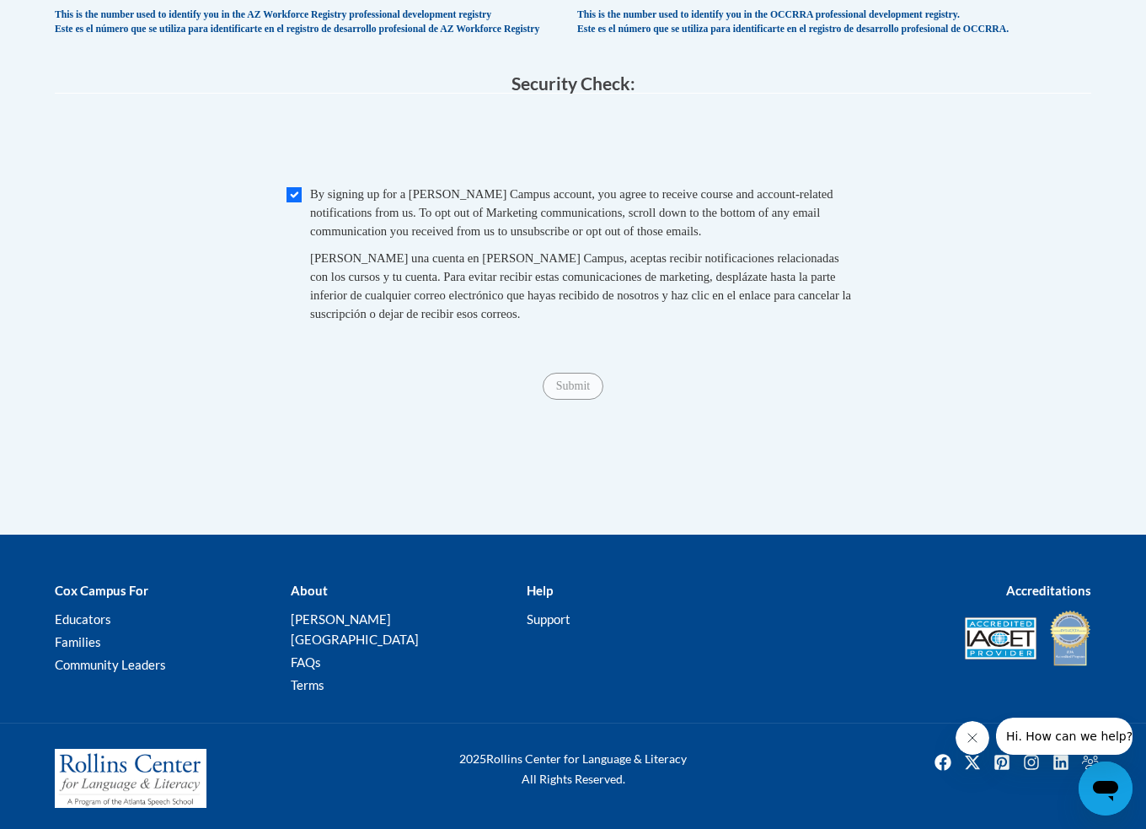
click at [579, 391] on span "Submit" at bounding box center [573, 384] width 61 height 13
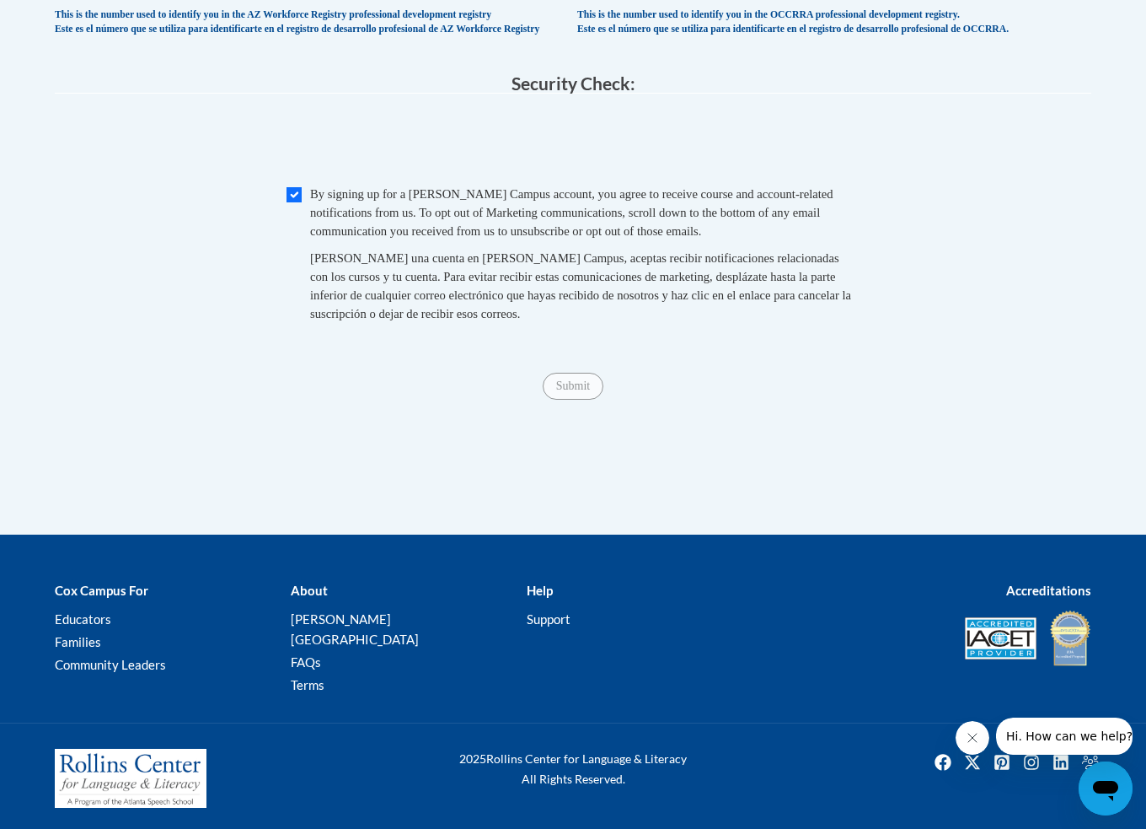
click at [579, 391] on span "Submit" at bounding box center [573, 384] width 61 height 13
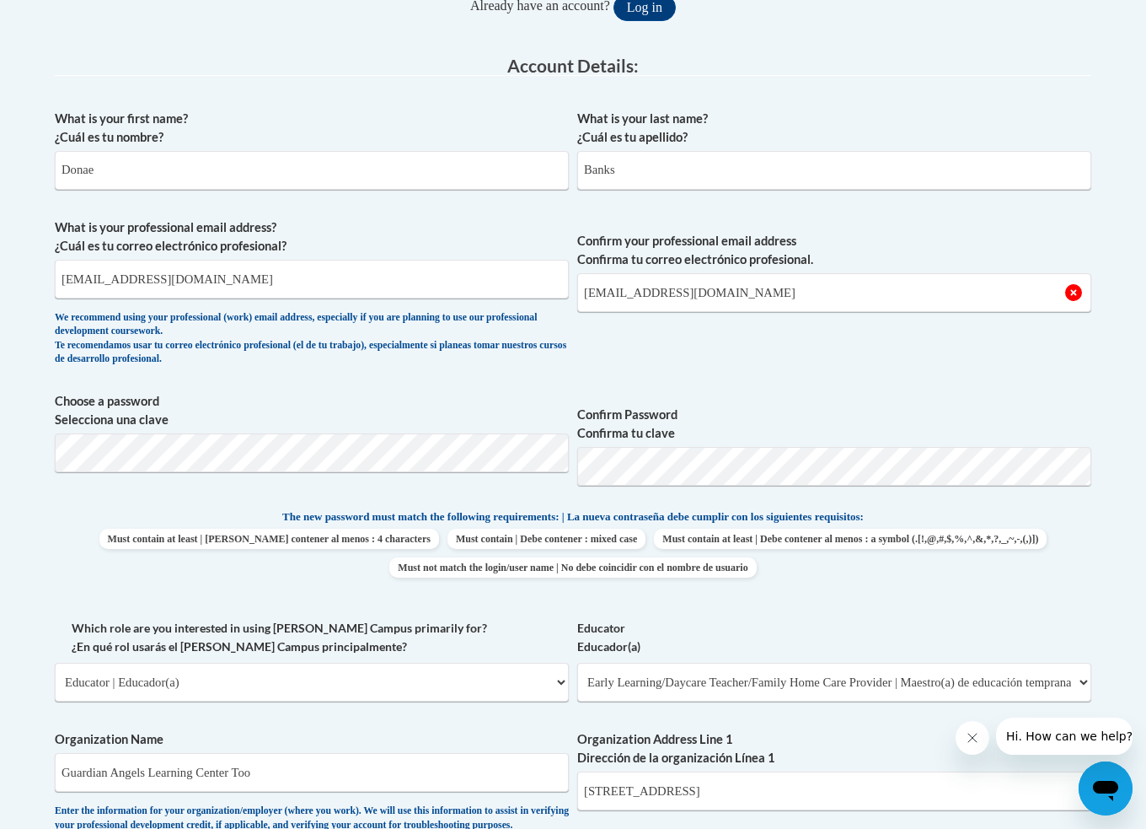
scroll to position [405, 2]
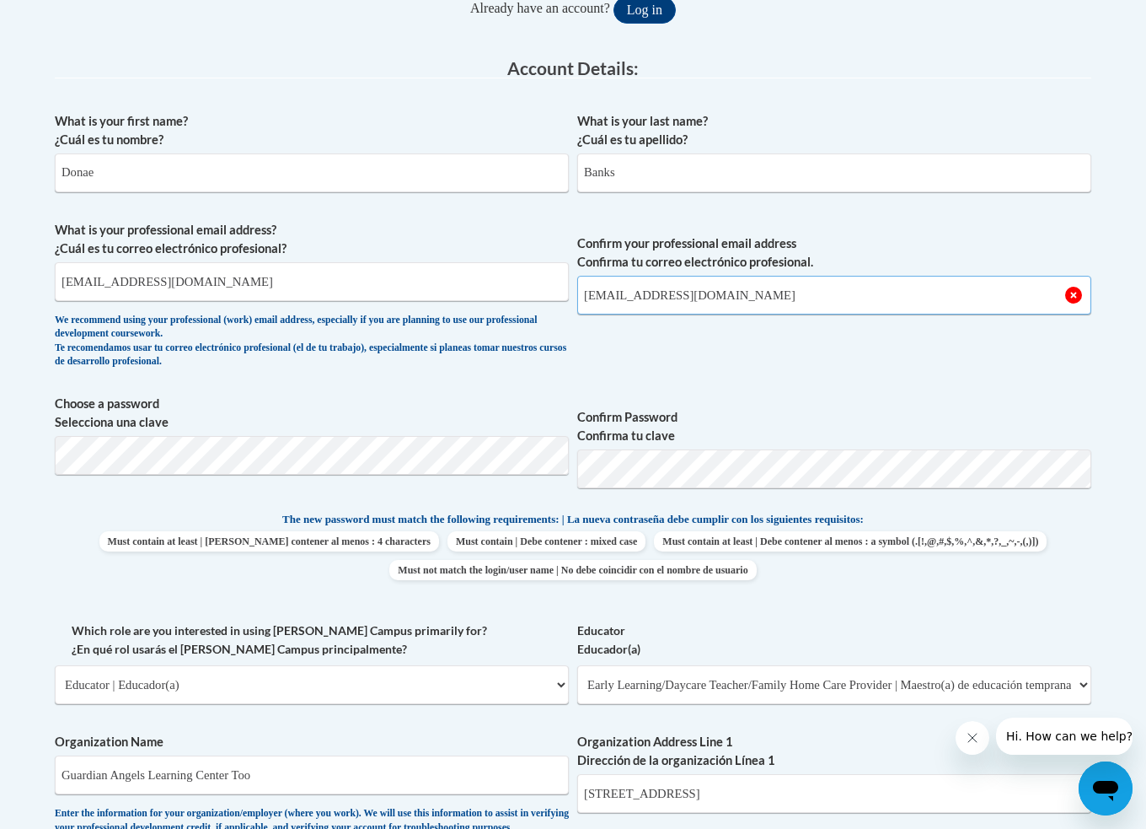
click at [1076, 298] on input "[EMAIL_ADDRESS][DOMAIN_NAME]" at bounding box center [834, 295] width 514 height 39
click at [1076, 289] on input "[EMAIL_ADDRESS][DOMAIN_NAME]" at bounding box center [834, 295] width 514 height 39
click at [1081, 293] on input "[EMAIL_ADDRESS][DOMAIN_NAME]" at bounding box center [834, 295] width 514 height 39
click at [1077, 293] on input "[EMAIL_ADDRESS][DOMAIN_NAME]" at bounding box center [834, 295] width 514 height 39
click at [1076, 293] on input "[EMAIL_ADDRESS][DOMAIN_NAME]" at bounding box center [834, 295] width 514 height 39
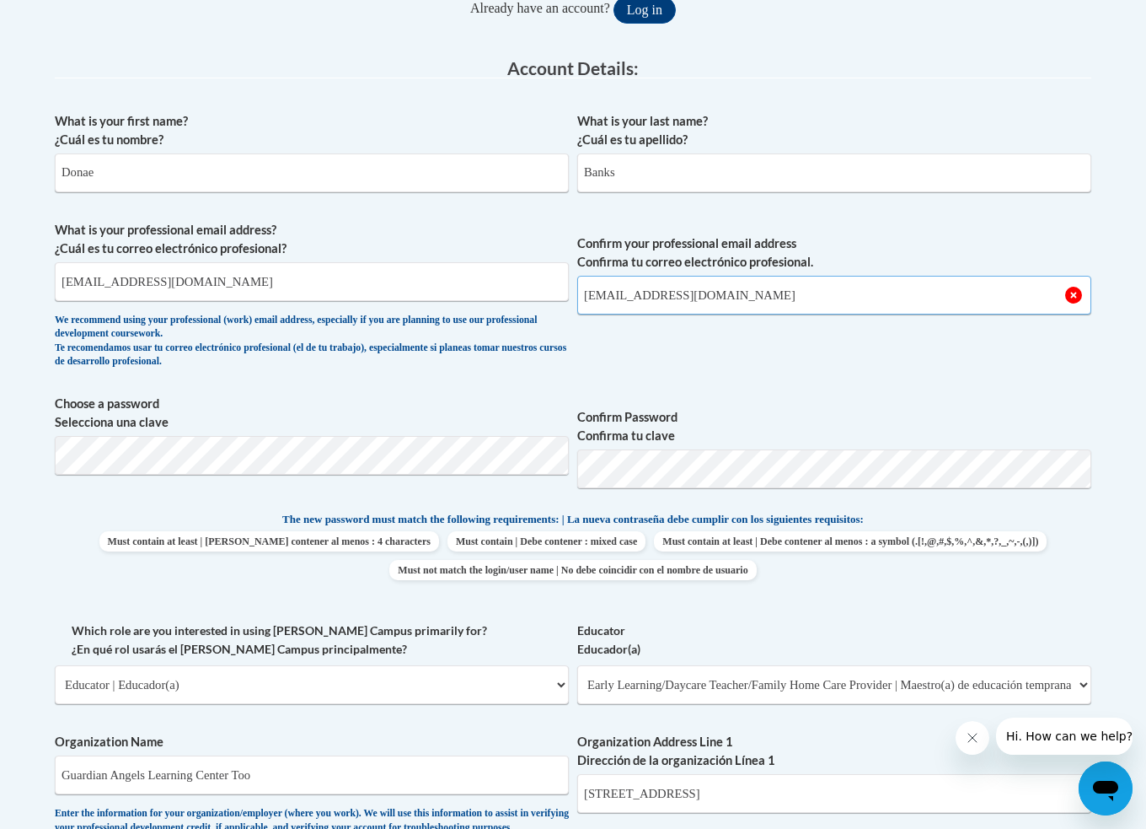
click at [1076, 293] on input "[EMAIL_ADDRESS][DOMAIN_NAME]" at bounding box center [834, 295] width 514 height 39
click at [902, 298] on input "[EMAIL_ADDRESS][DOMAIN_NAME]" at bounding box center [834, 295] width 514 height 39
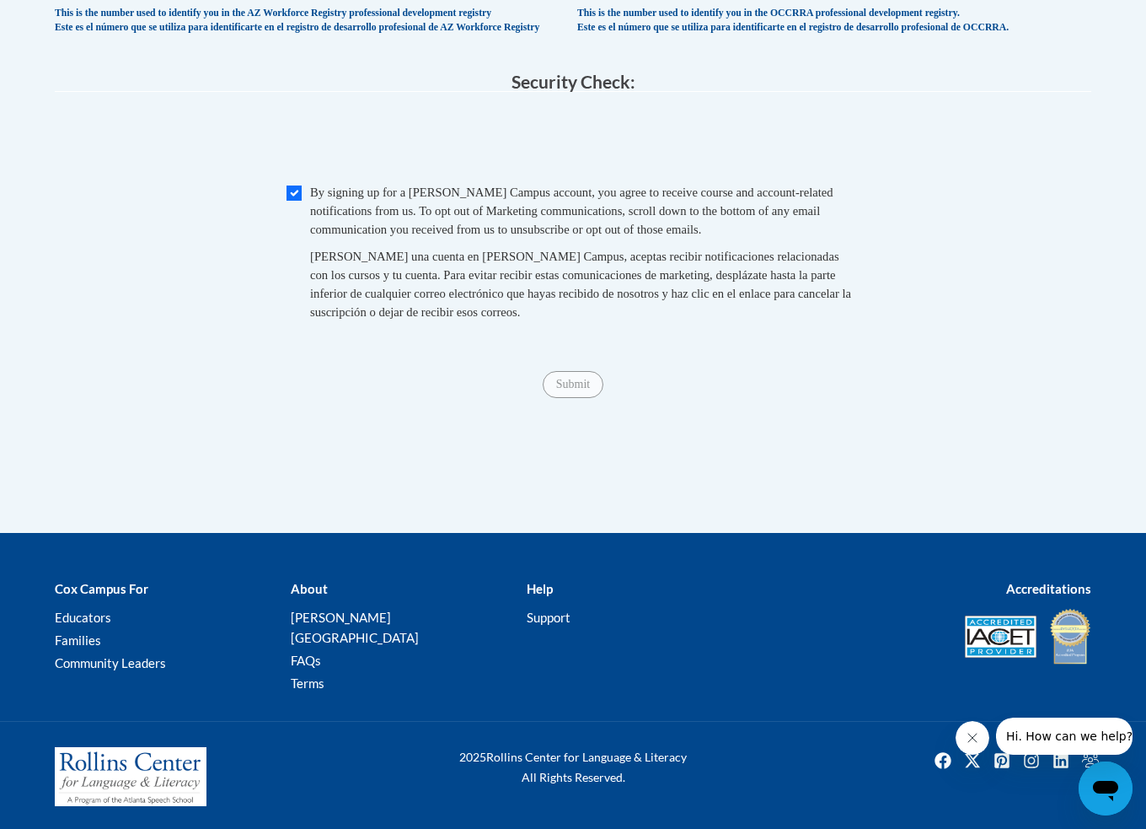
scroll to position [1678, 2]
